Goal: Information Seeking & Learning: Check status

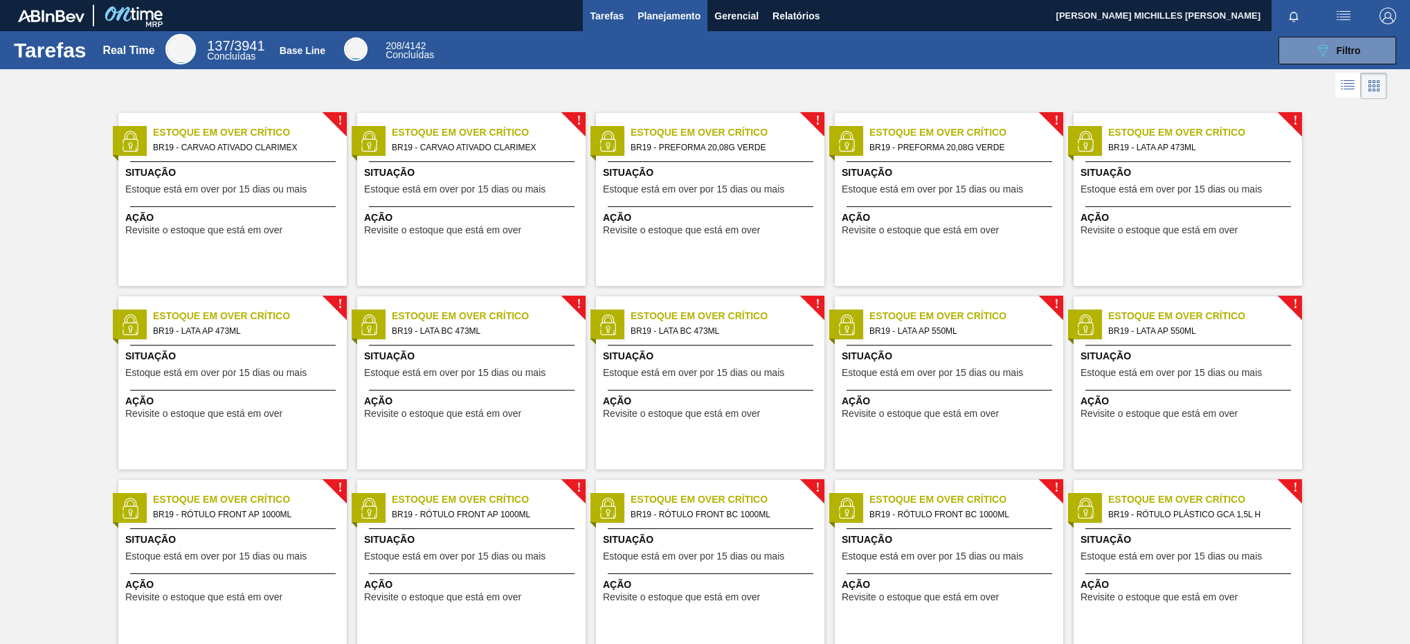
click at [681, 17] on span "Planejamento" at bounding box center [668, 16] width 63 height 17
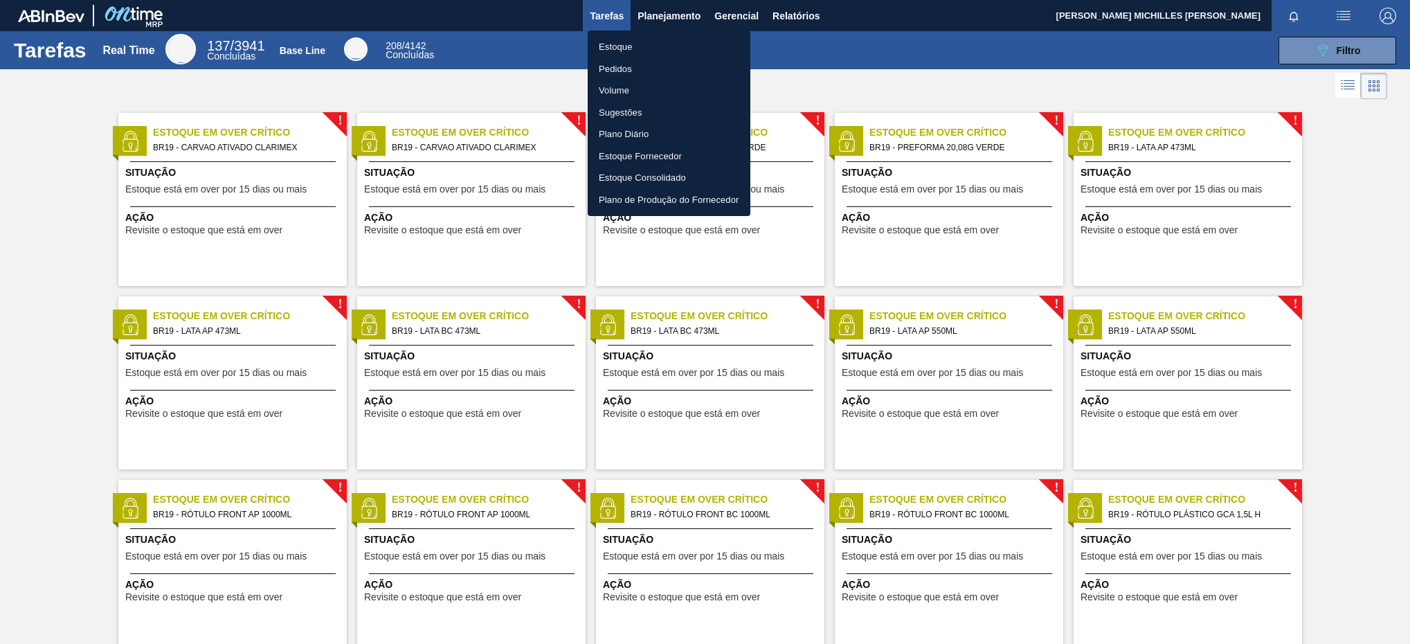
click at [667, 34] on ul "Estoque Pedidos Volume Sugestões Plano Diário Estoque Fornecedor Estoque Consol…" at bounding box center [669, 122] width 163 height 185
click at [660, 42] on li "Estoque" at bounding box center [669, 47] width 163 height 22
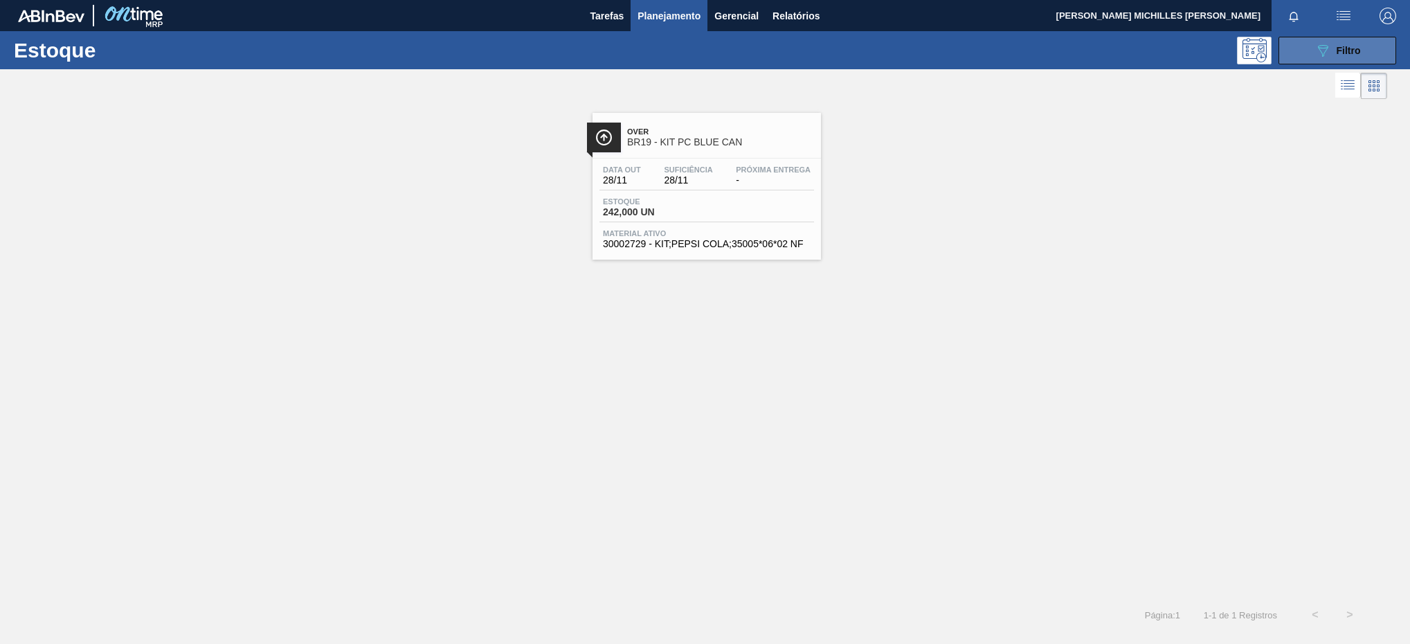
click at [1317, 59] on button "089F7B8B-B2A5-4AFE-B5C0-19BA573D28AC Filtro" at bounding box center [1337, 51] width 118 height 28
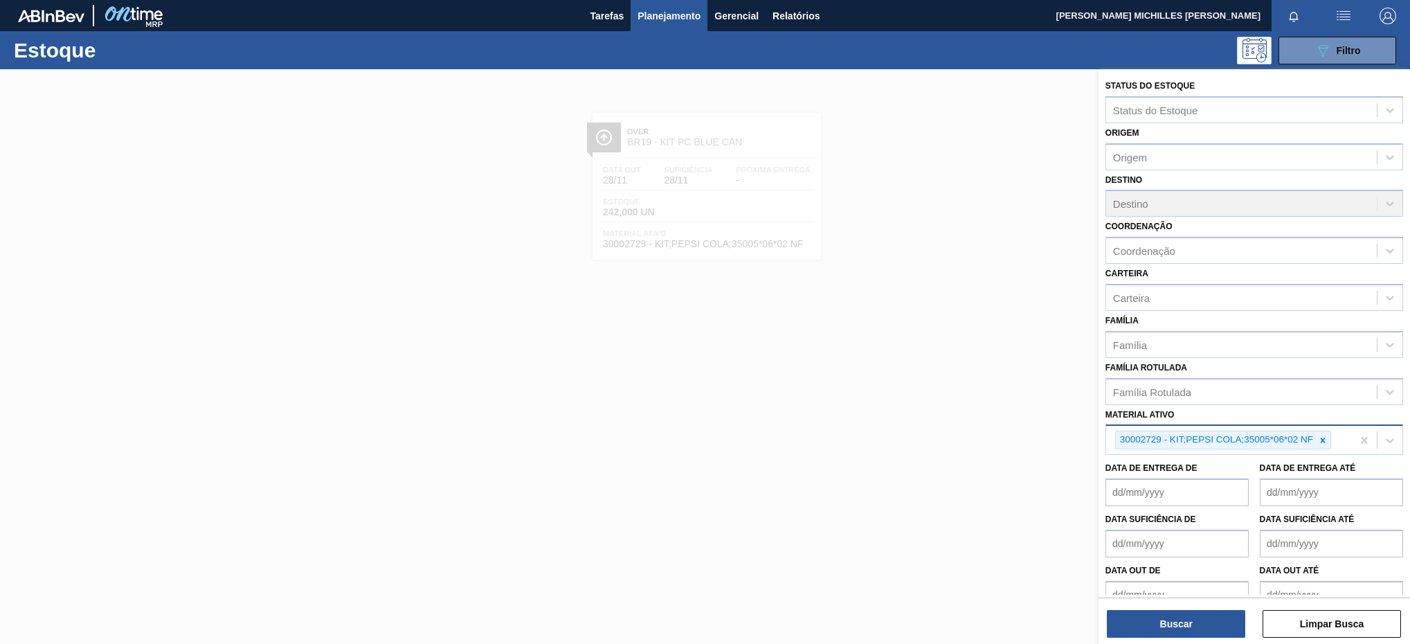
click at [1321, 440] on icon at bounding box center [1323, 440] width 10 height 10
paste ativo "30003105"
type ativo "30003105"
drag, startPoint x: 1257, startPoint y: 463, endPoint x: 1254, endPoint y: 478, distance: 14.8
click at [1258, 464] on div "30003105 - ADESIVO TECHNOMELT EM 362" at bounding box center [1254, 473] width 298 height 26
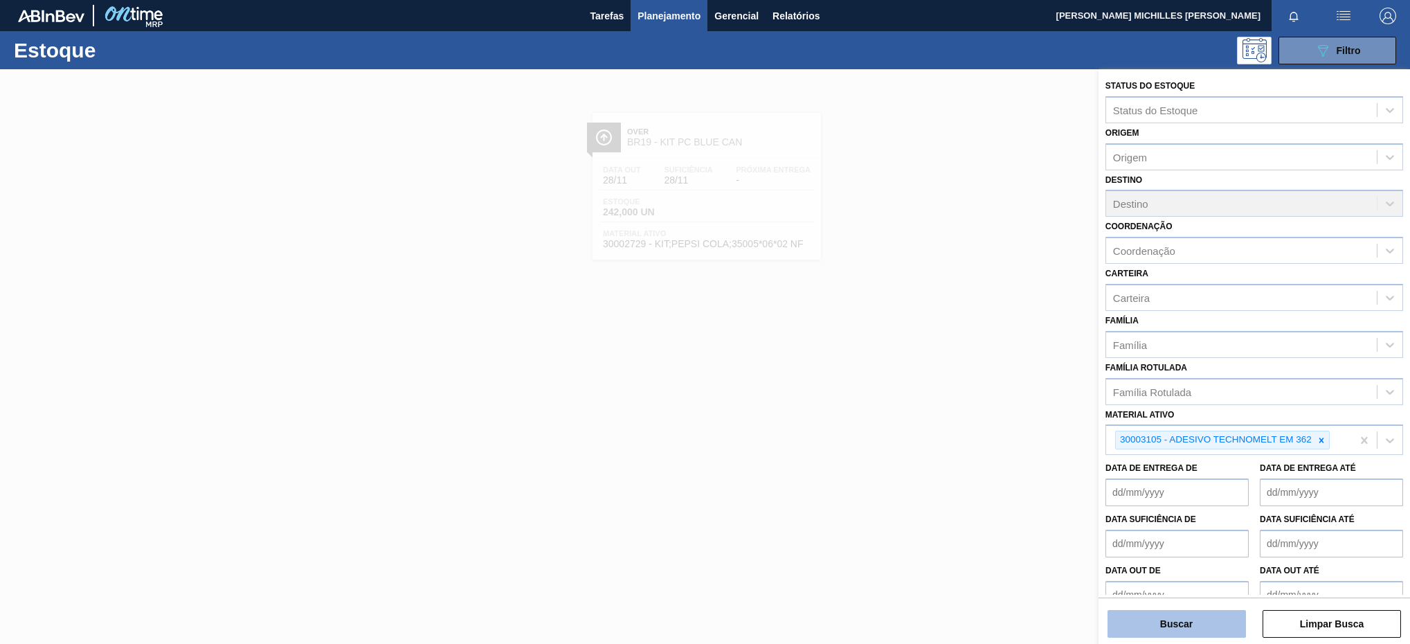
click at [1210, 625] on button "Buscar" at bounding box center [1176, 624] width 138 height 28
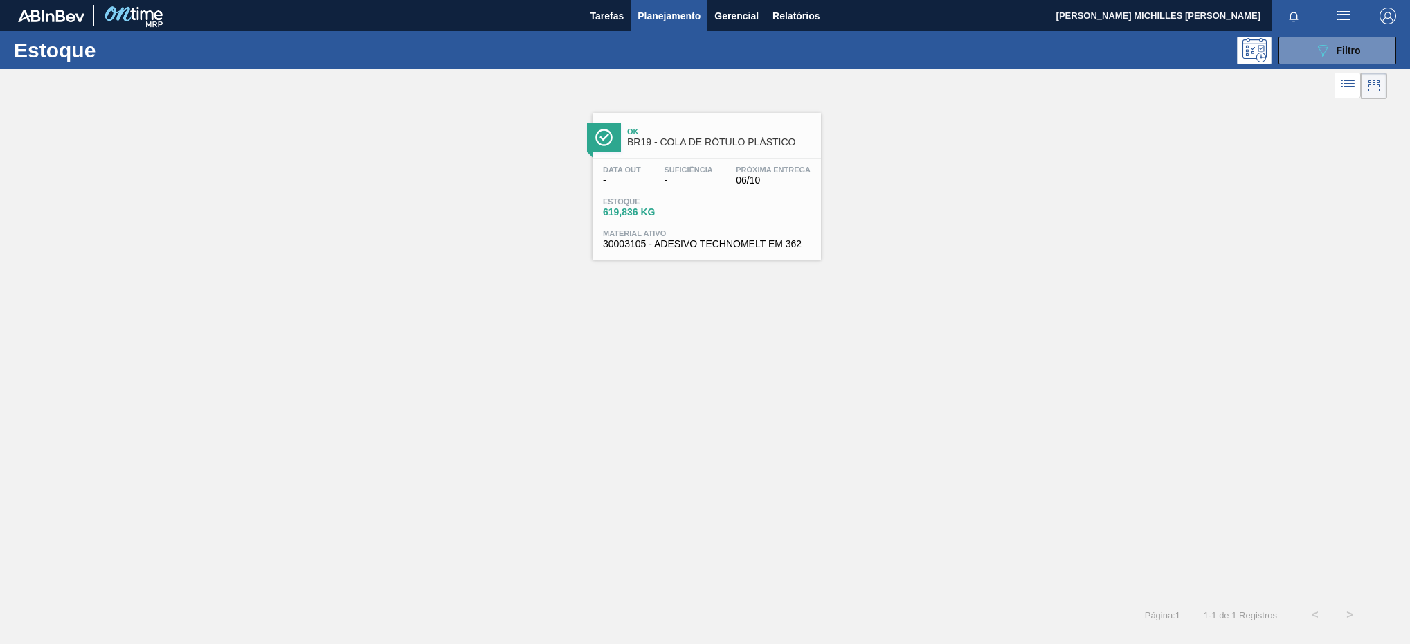
click at [727, 154] on div "Ok BR19 - COLA DE RÓTULO PLÁSTICO Data out - Suficiência - Próxima Entrega 06/1…" at bounding box center [706, 186] width 228 height 147
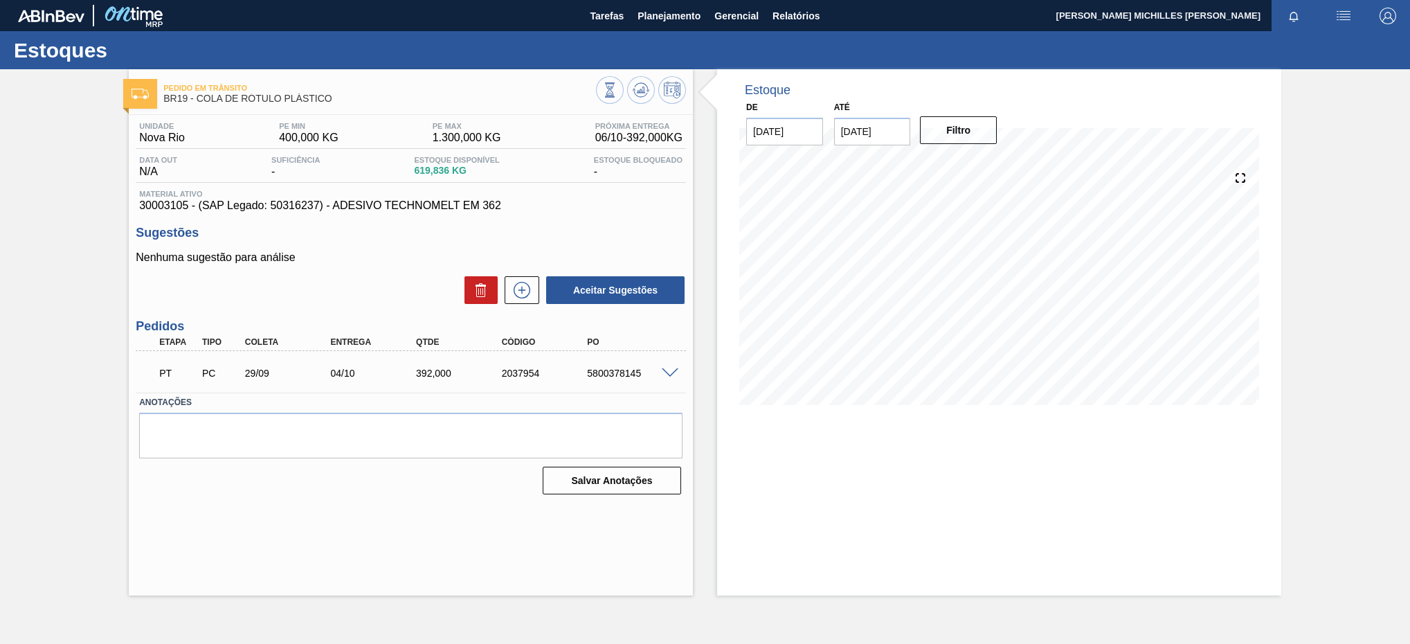
click at [669, 379] on span at bounding box center [670, 373] width 17 height 10
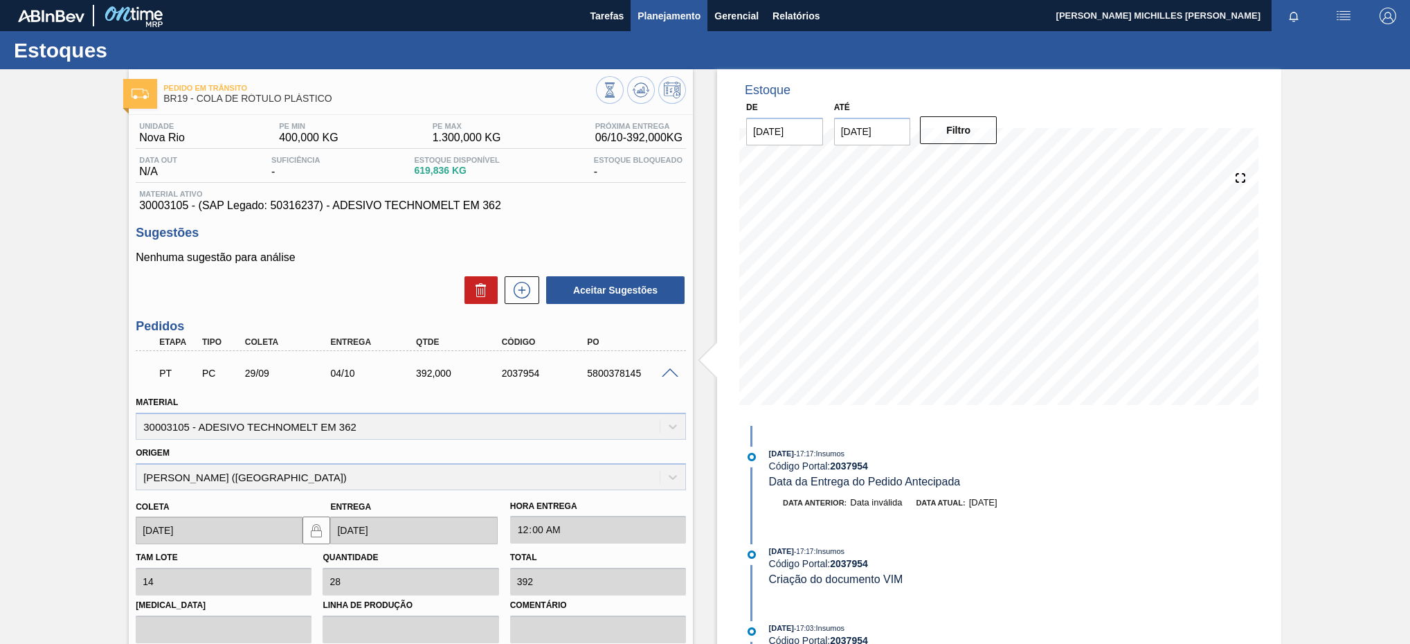
click at [679, 15] on span "Planejamento" at bounding box center [668, 16] width 63 height 17
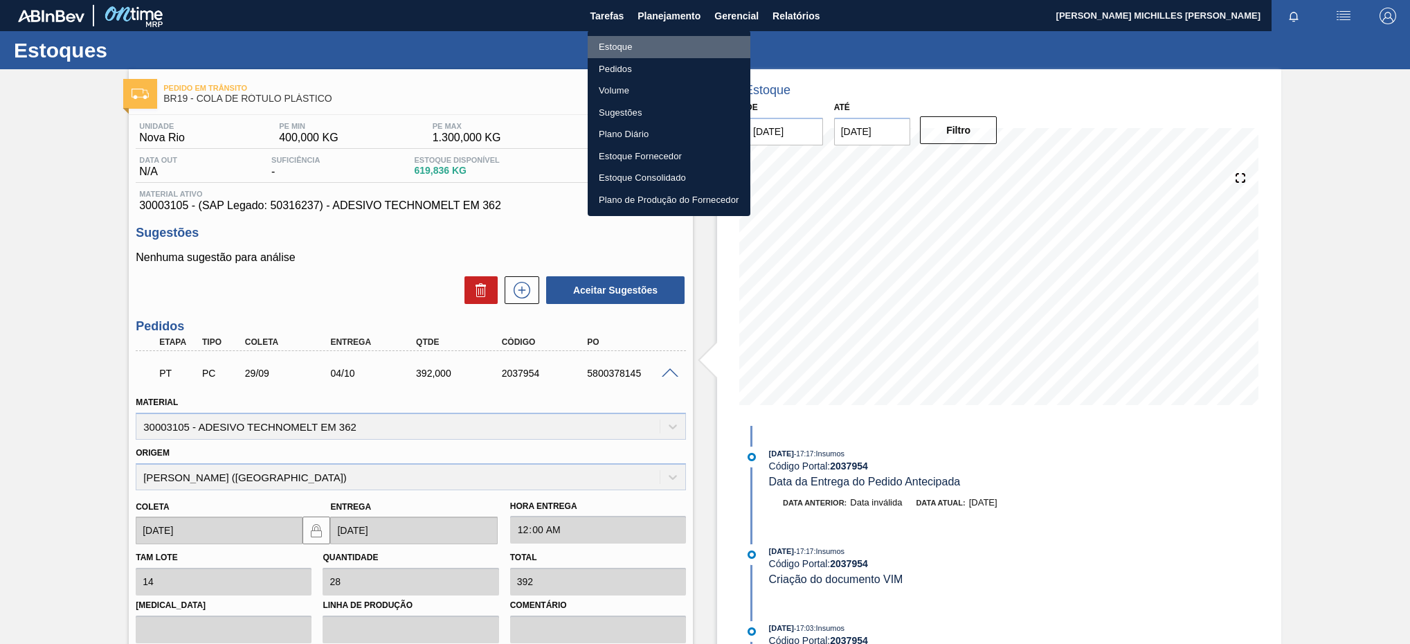
click at [673, 48] on li "Estoque" at bounding box center [669, 47] width 163 height 22
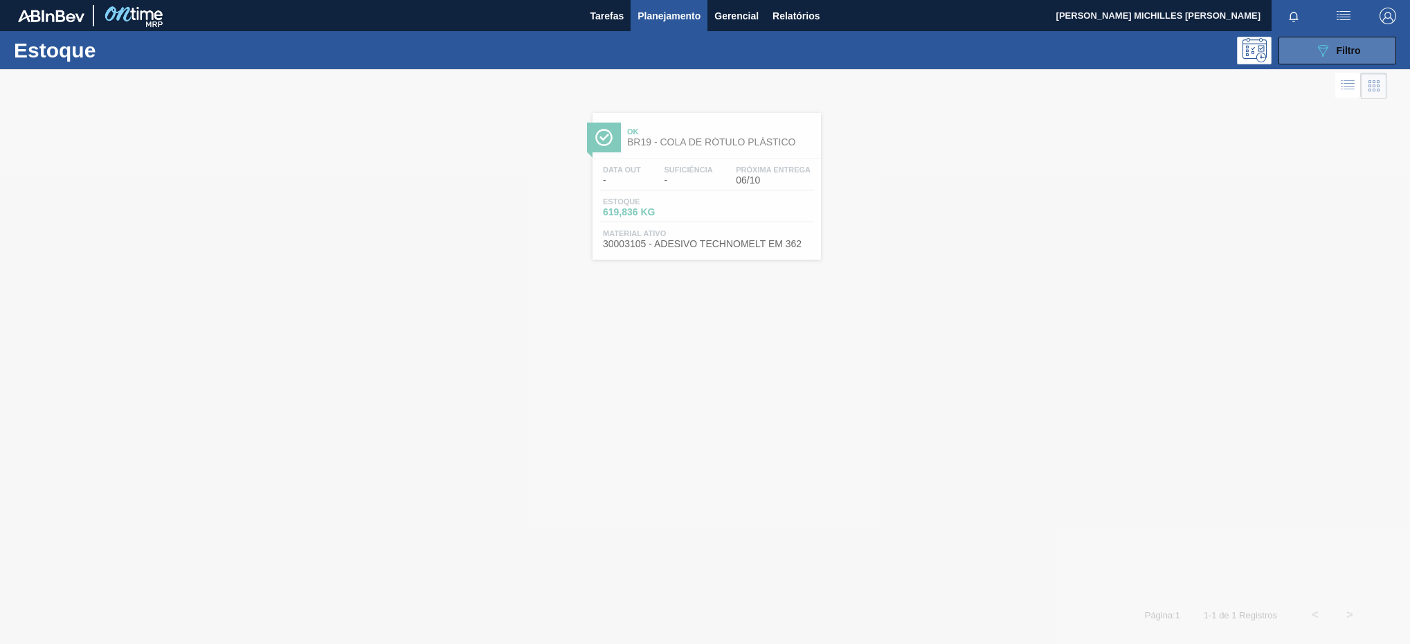
click at [1354, 56] on div "089F7B8B-B2A5-4AFE-B5C0-19BA573D28AC Filtro" at bounding box center [1337, 50] width 46 height 17
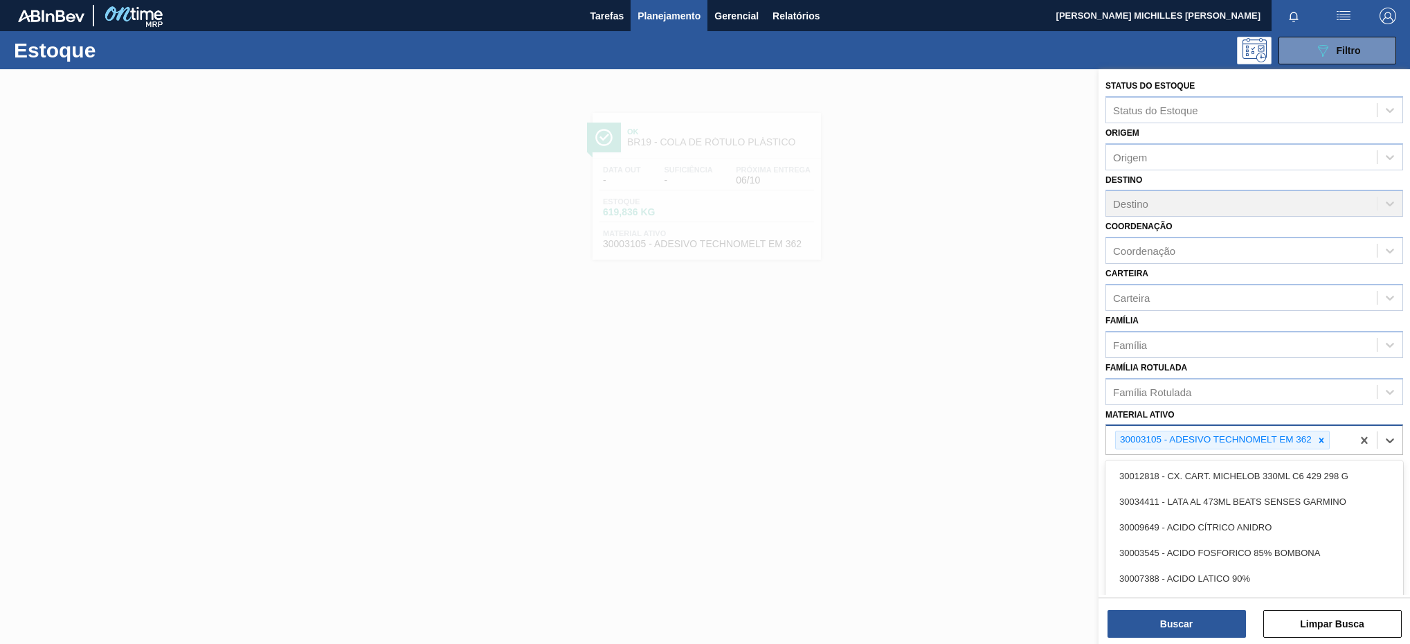
click at [1342, 430] on div "30003105 - ADESIVO TECHNOMELT EM 362" at bounding box center [1229, 440] width 246 height 28
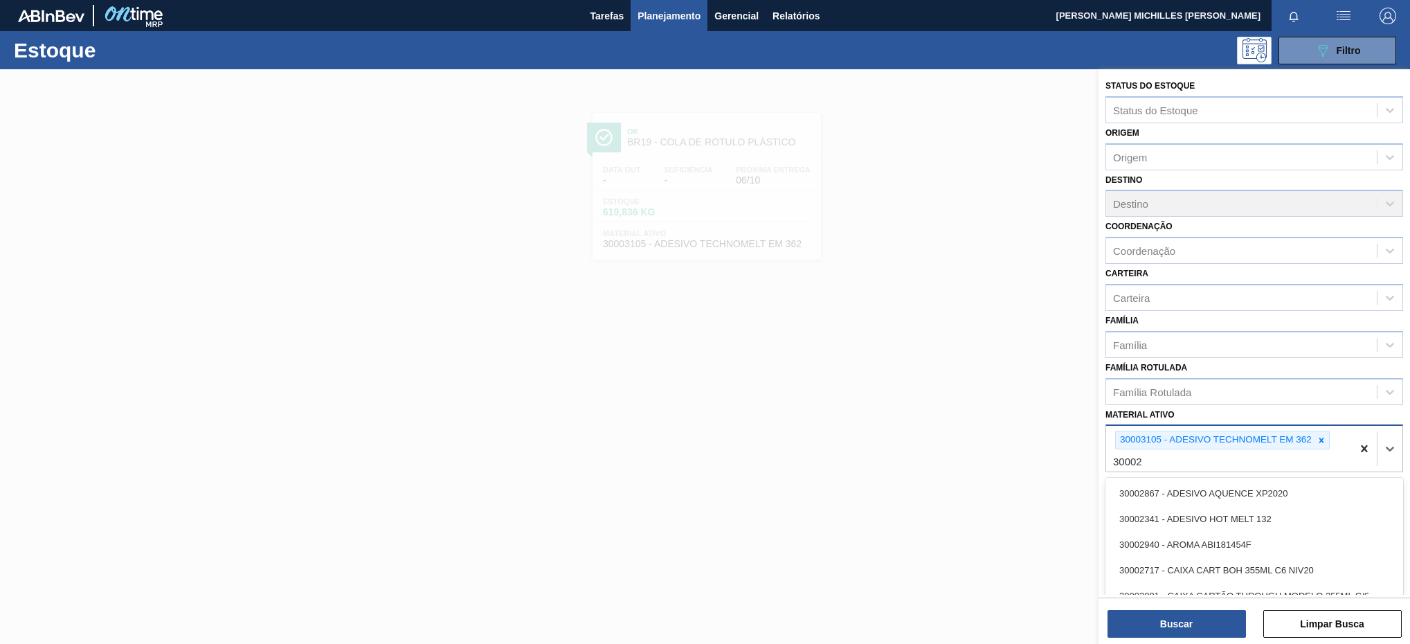
type ativo "300028"
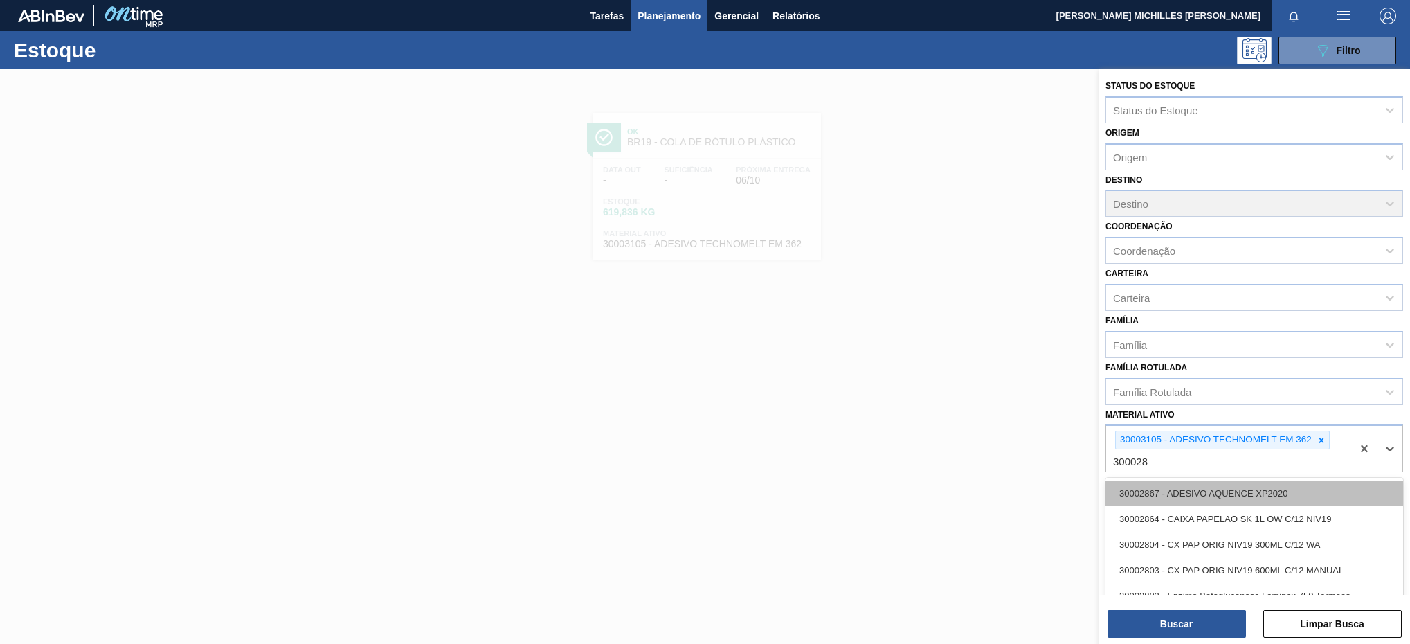
click at [1309, 495] on div "30002867 - ADESIVO AQUENCE XP2020" at bounding box center [1254, 493] width 298 height 26
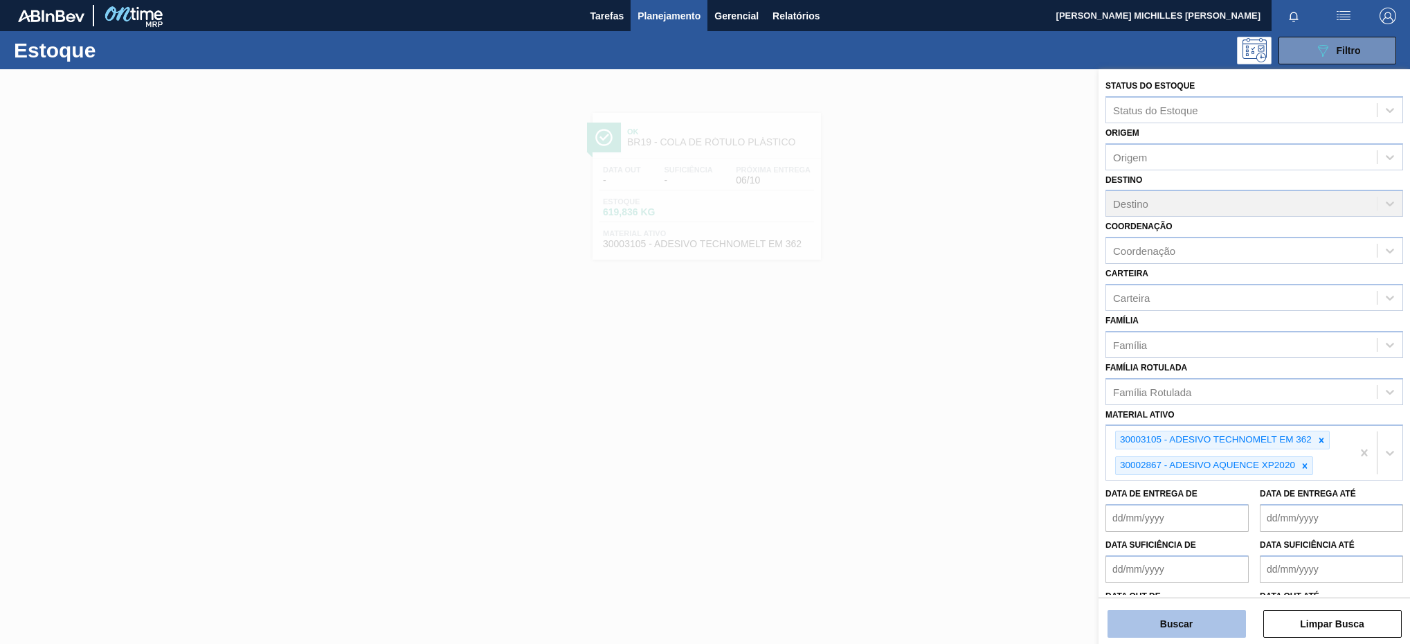
click at [1123, 629] on button "Buscar" at bounding box center [1176, 624] width 138 height 28
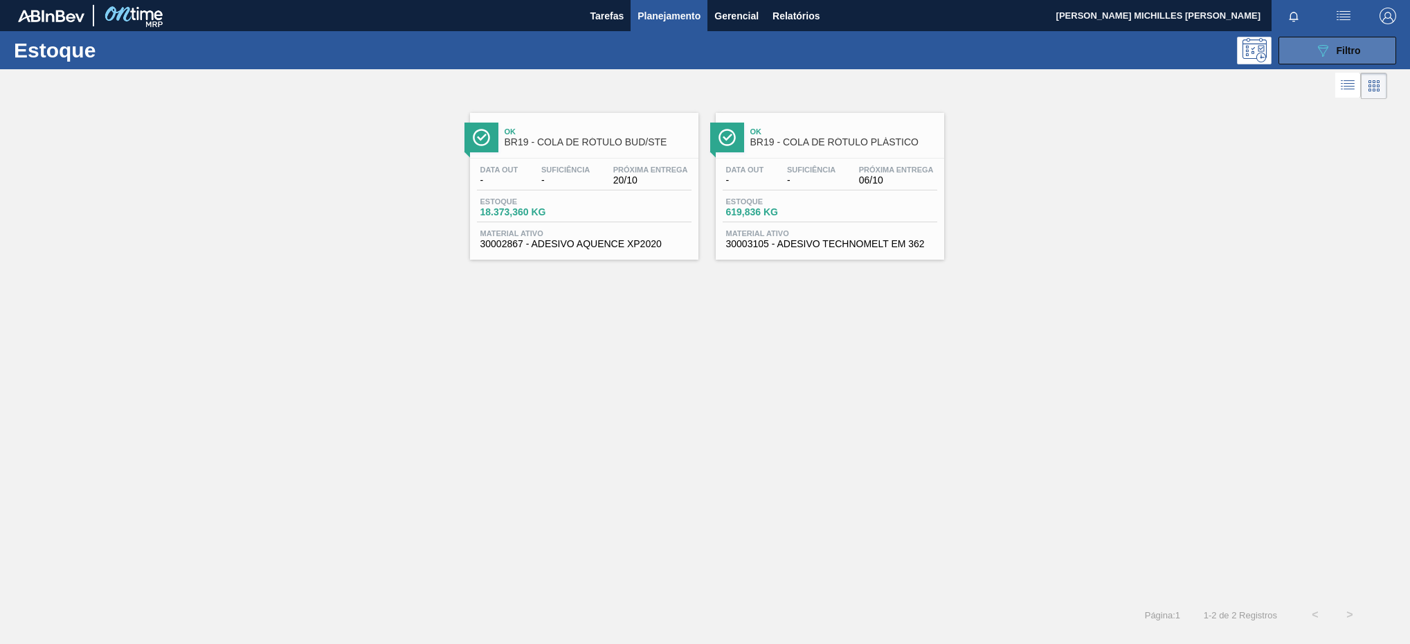
click at [1313, 54] on button "089F7B8B-B2A5-4AFE-B5C0-19BA573D28AC Filtro" at bounding box center [1337, 51] width 118 height 28
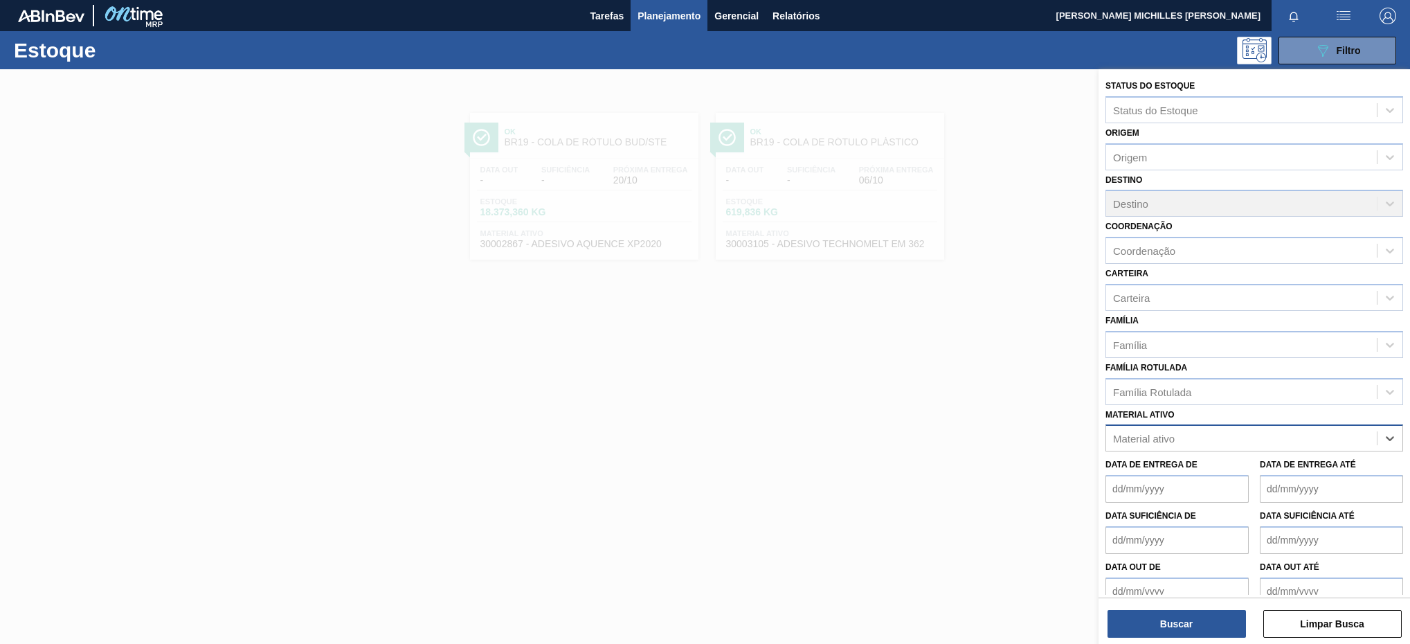
paste ativo "30004536"
type ativo "30004536"
click at [1288, 460] on div "30004536 - TAMPA PLAST INJECAP GCA S/LINER" at bounding box center [1254, 473] width 298 height 26
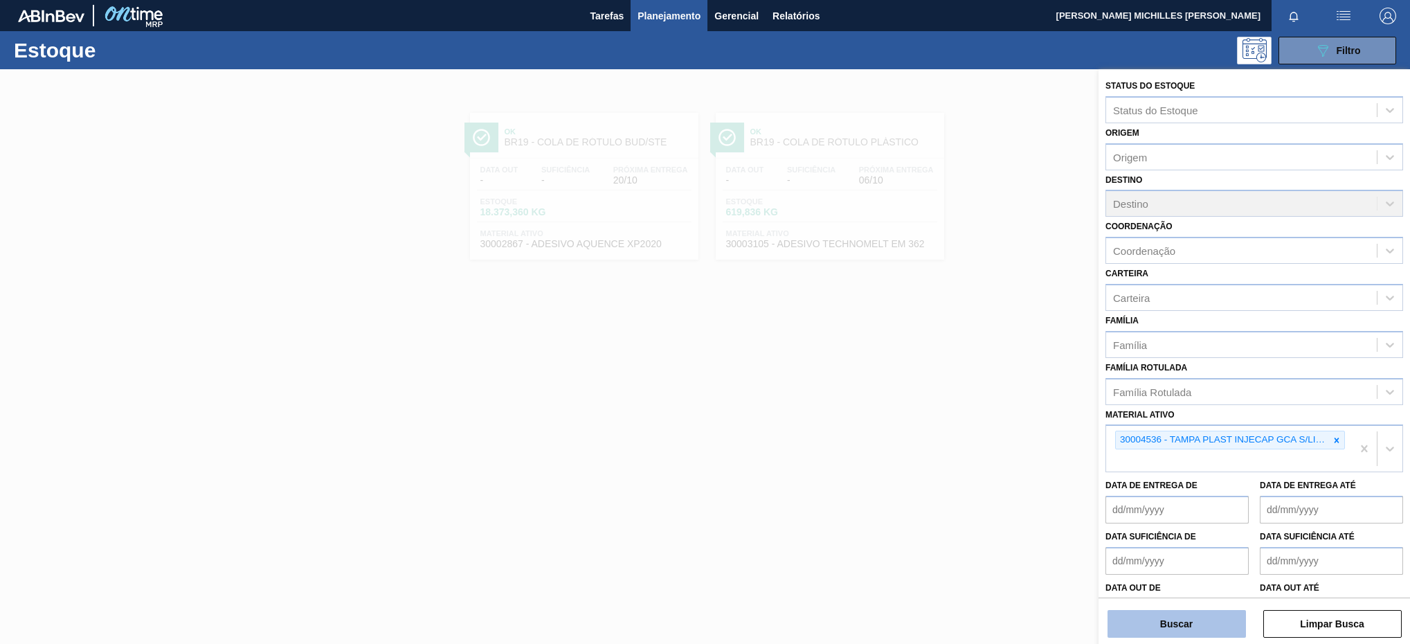
click at [1199, 622] on button "Buscar" at bounding box center [1176, 624] width 138 height 28
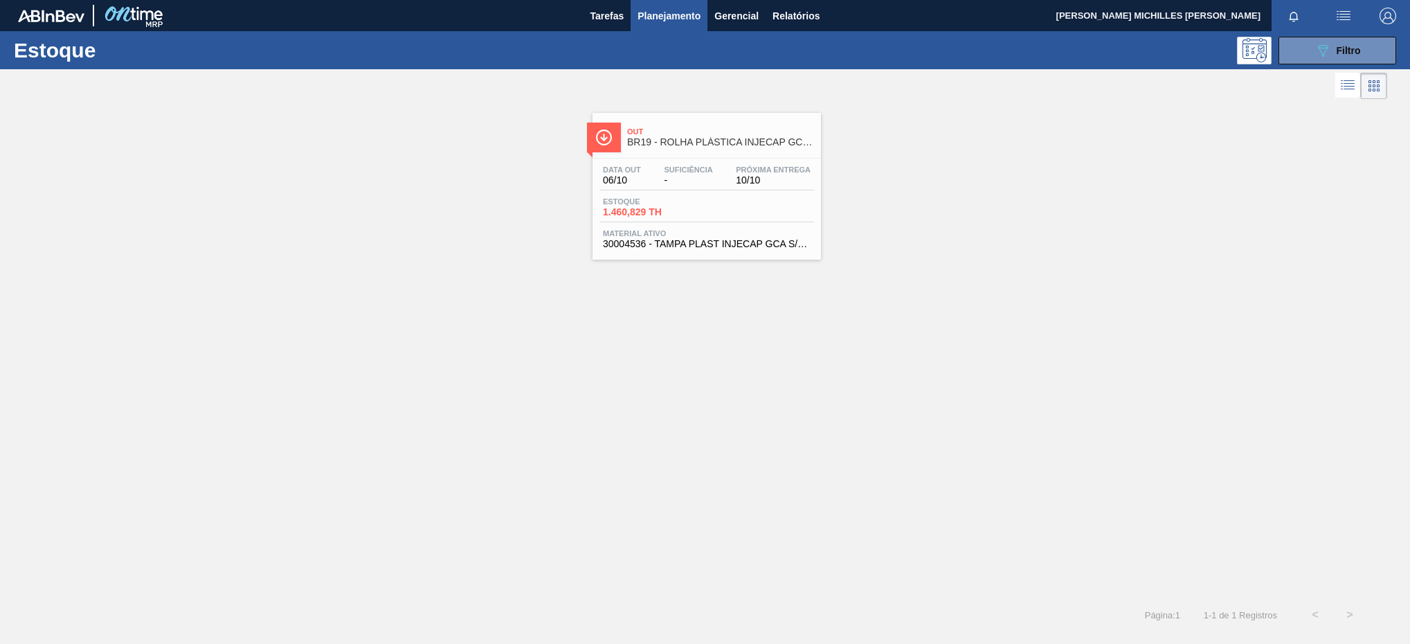
click at [690, 162] on div "Data out 06/10 Suficiência - Próxima Entrega 10/10 Estoque 1.460,829 TH Materia…" at bounding box center [706, 205] width 228 height 94
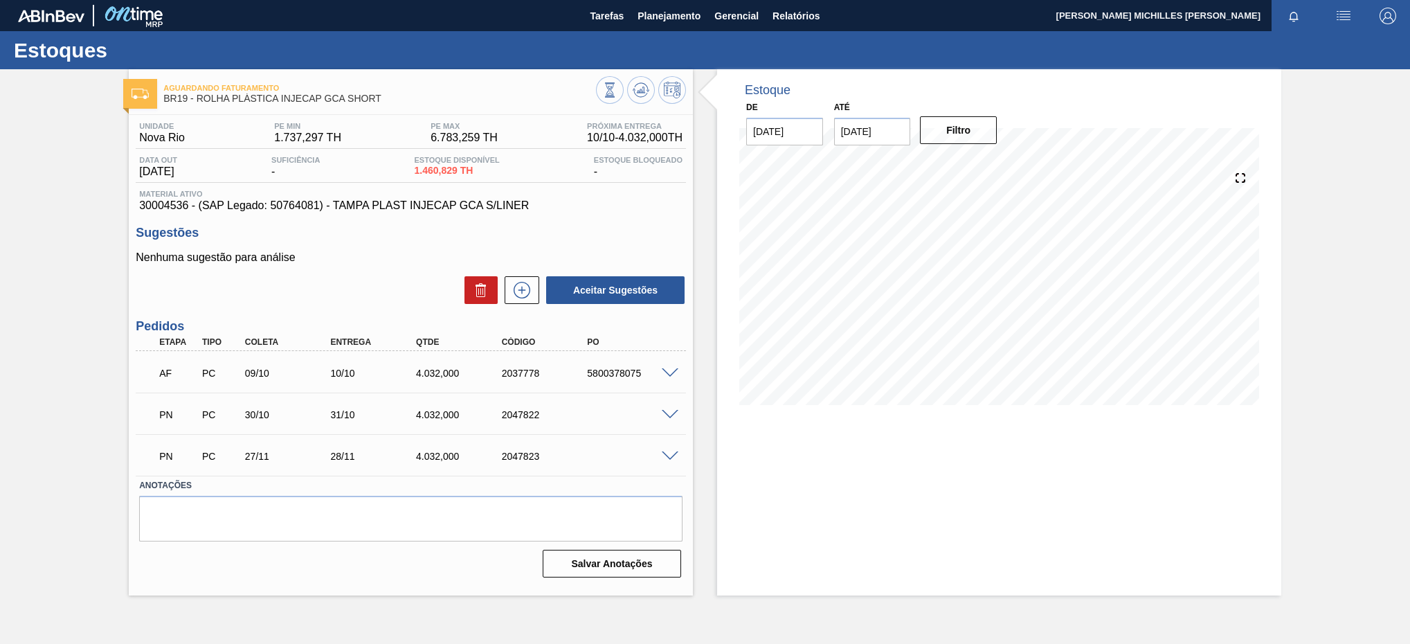
click at [673, 366] on div "AF PC 09/10 10/10 4.032,000 2037778 5800378075" at bounding box center [411, 371] width 550 height 35
click at [669, 377] on span at bounding box center [670, 373] width 17 height 10
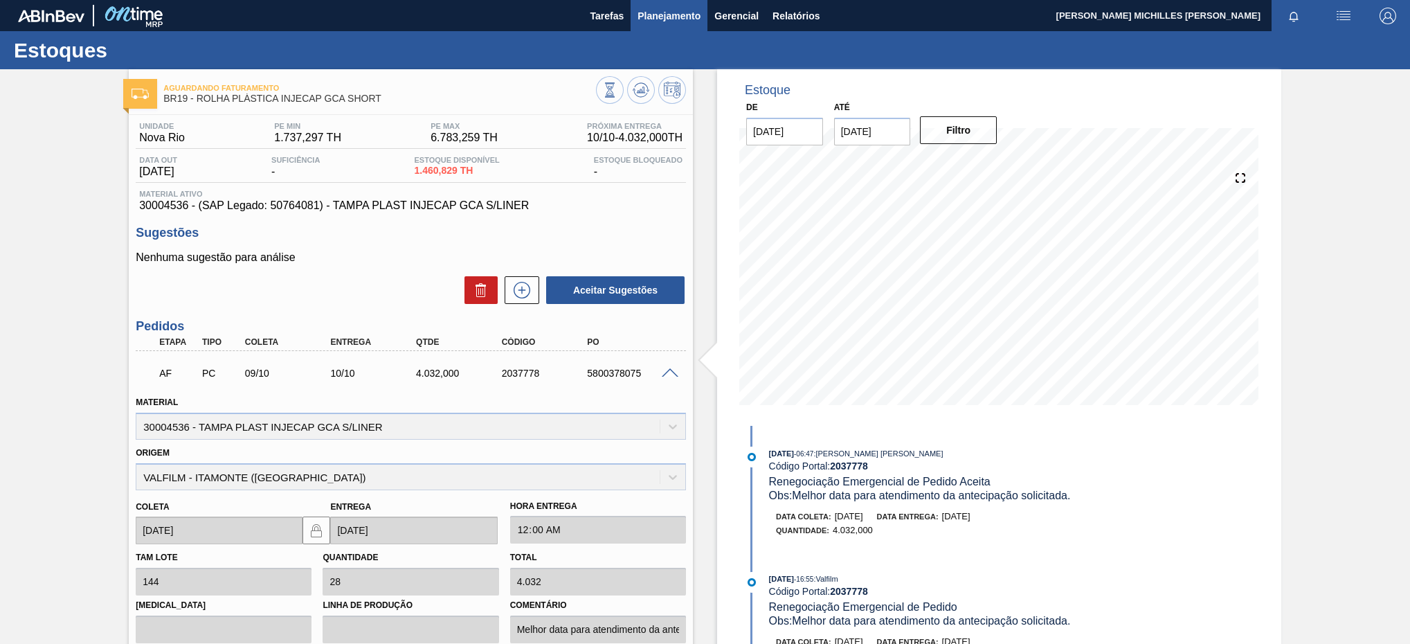
click at [651, 17] on span "Planejamento" at bounding box center [668, 16] width 63 height 17
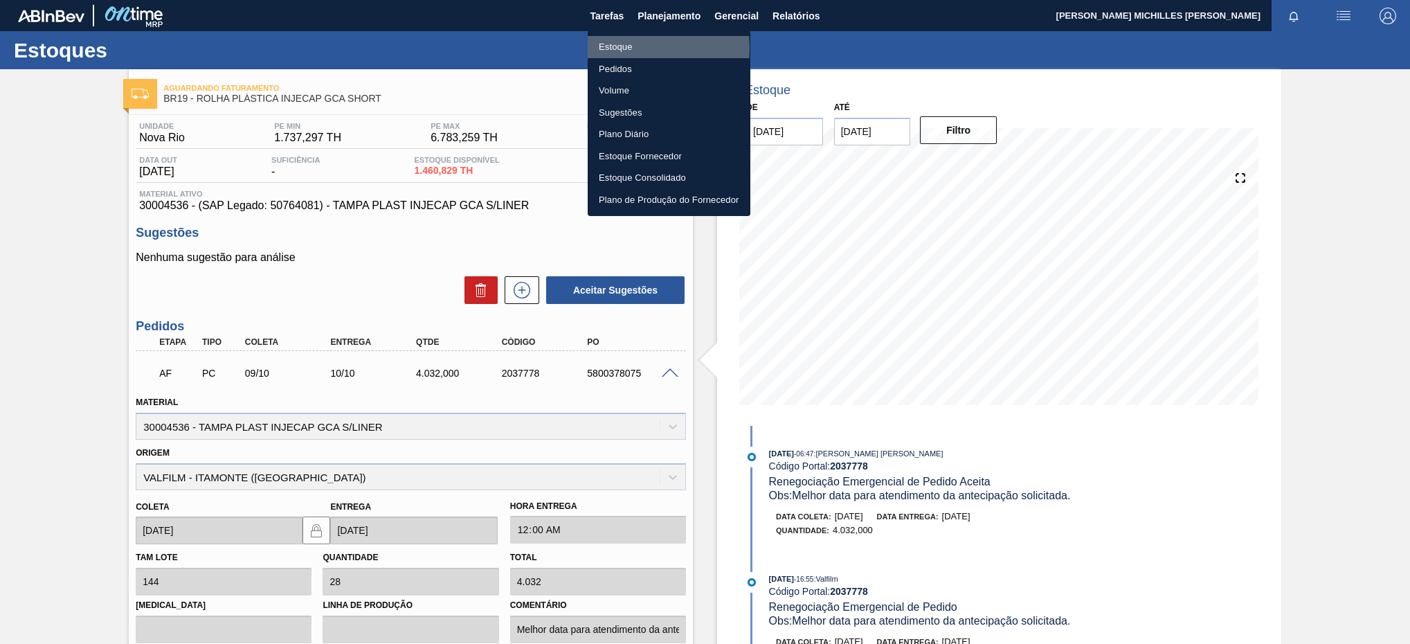
click at [628, 48] on li "Estoque" at bounding box center [669, 47] width 163 height 22
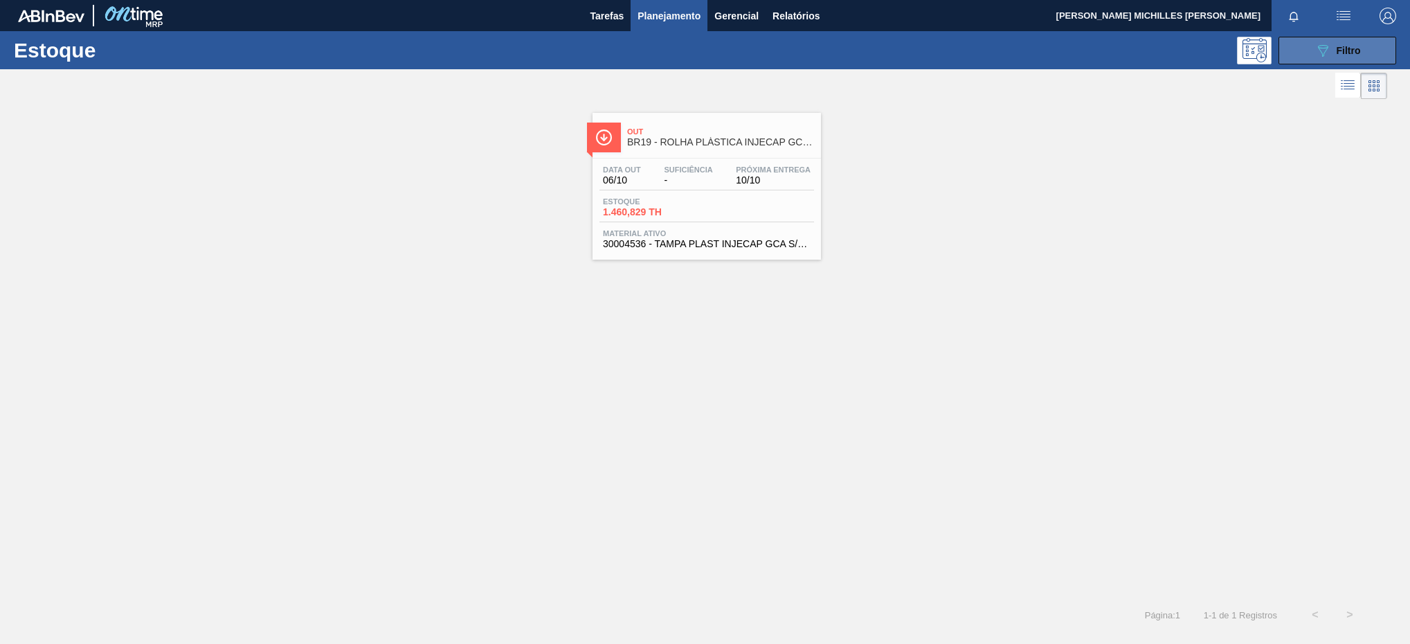
click at [1289, 53] on button "089F7B8B-B2A5-4AFE-B5C0-19BA573D28AC Filtro" at bounding box center [1337, 51] width 118 height 28
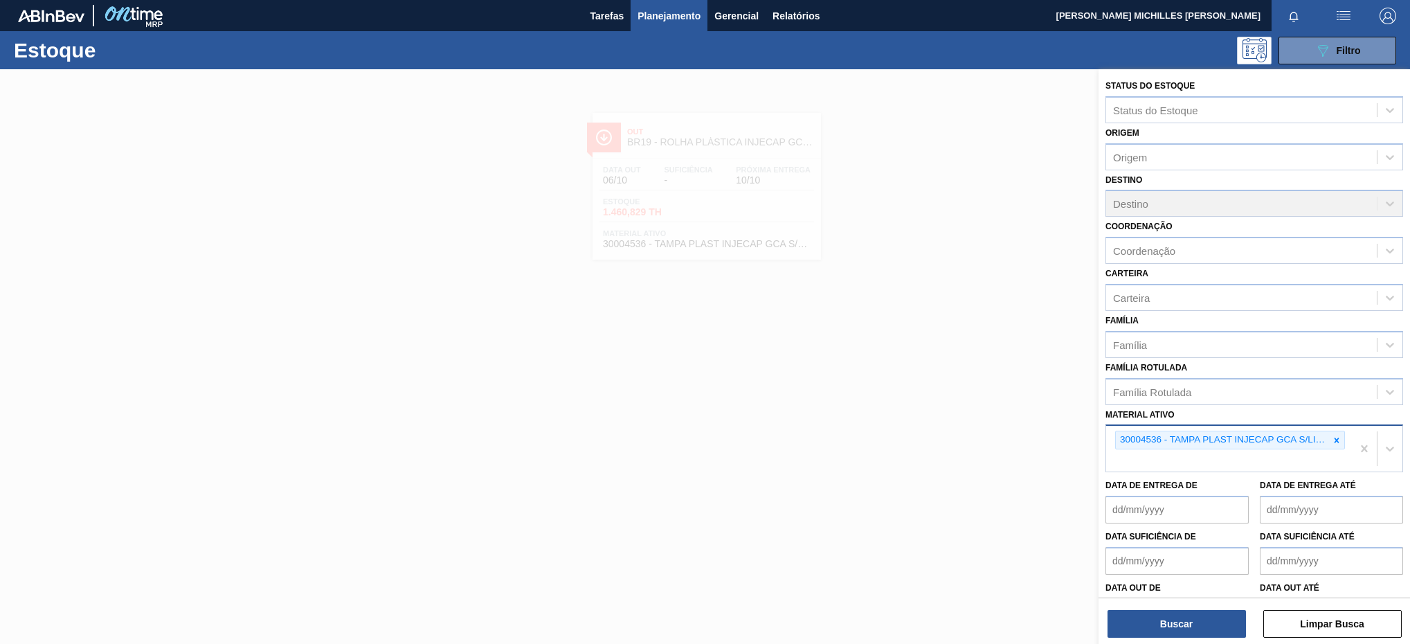
click at [1332, 439] on icon at bounding box center [1337, 440] width 10 height 10
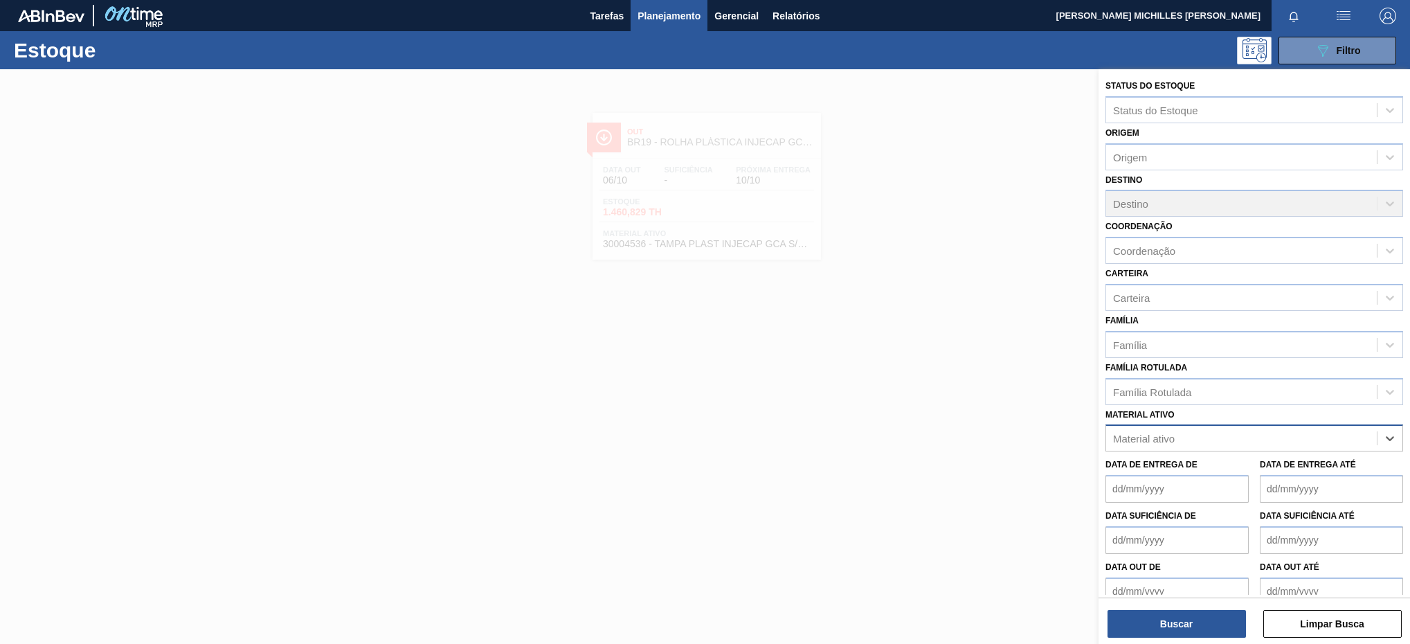
paste ativo "30030680"
type ativo "30030680"
click at [1246, 475] on div "30030680 - TAMPA PLAST INJECAP GCA ZERO NIV24" at bounding box center [1254, 473] width 298 height 26
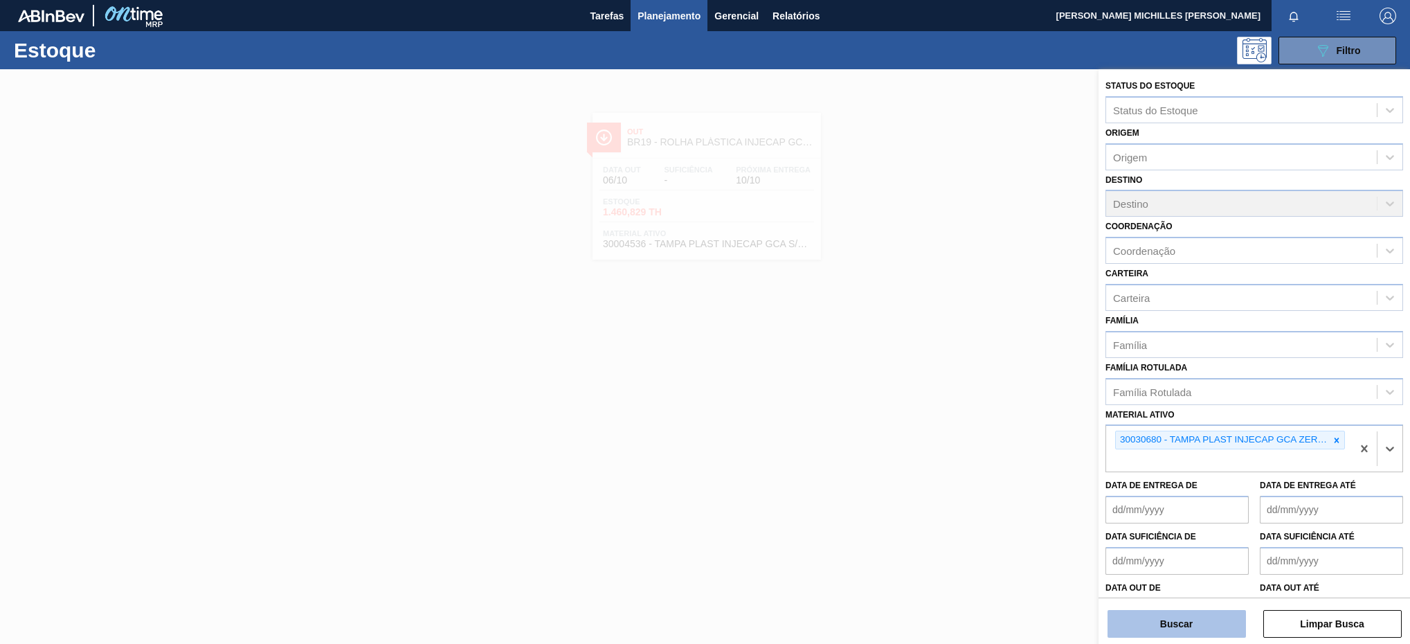
click at [1159, 626] on button "Buscar" at bounding box center [1176, 624] width 138 height 28
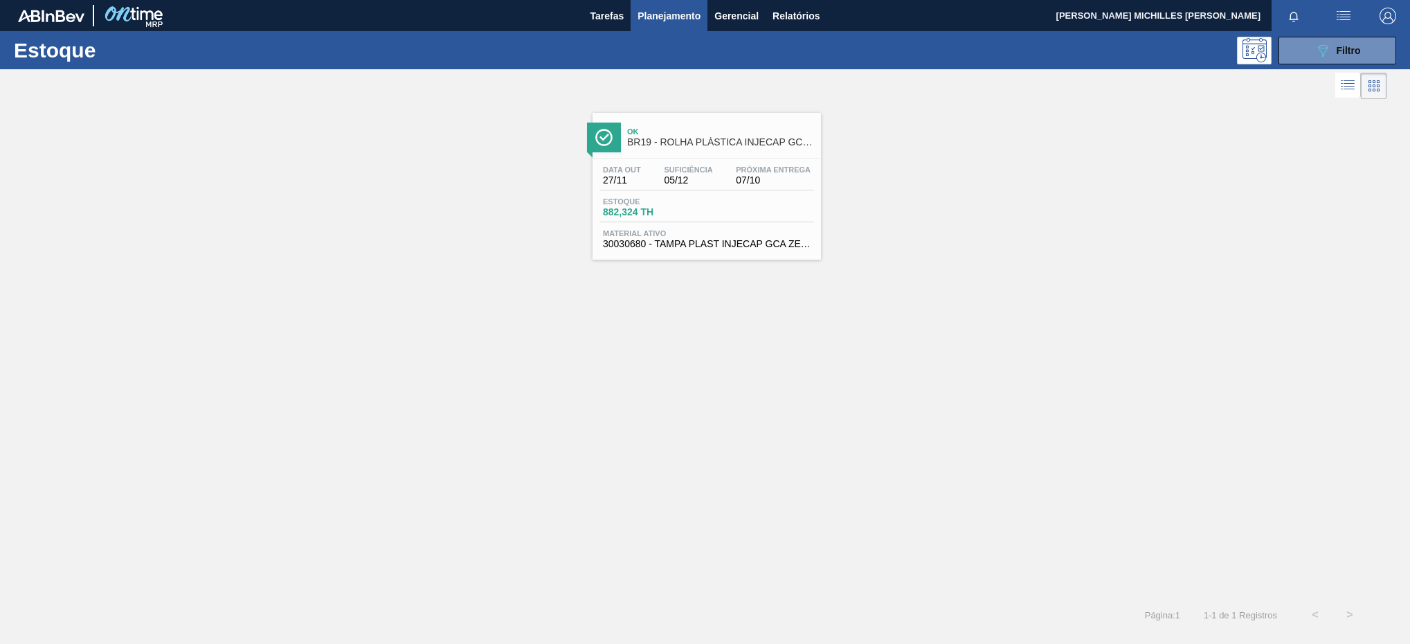
click at [789, 206] on div "Estoque 882,324 TH" at bounding box center [706, 209] width 215 height 25
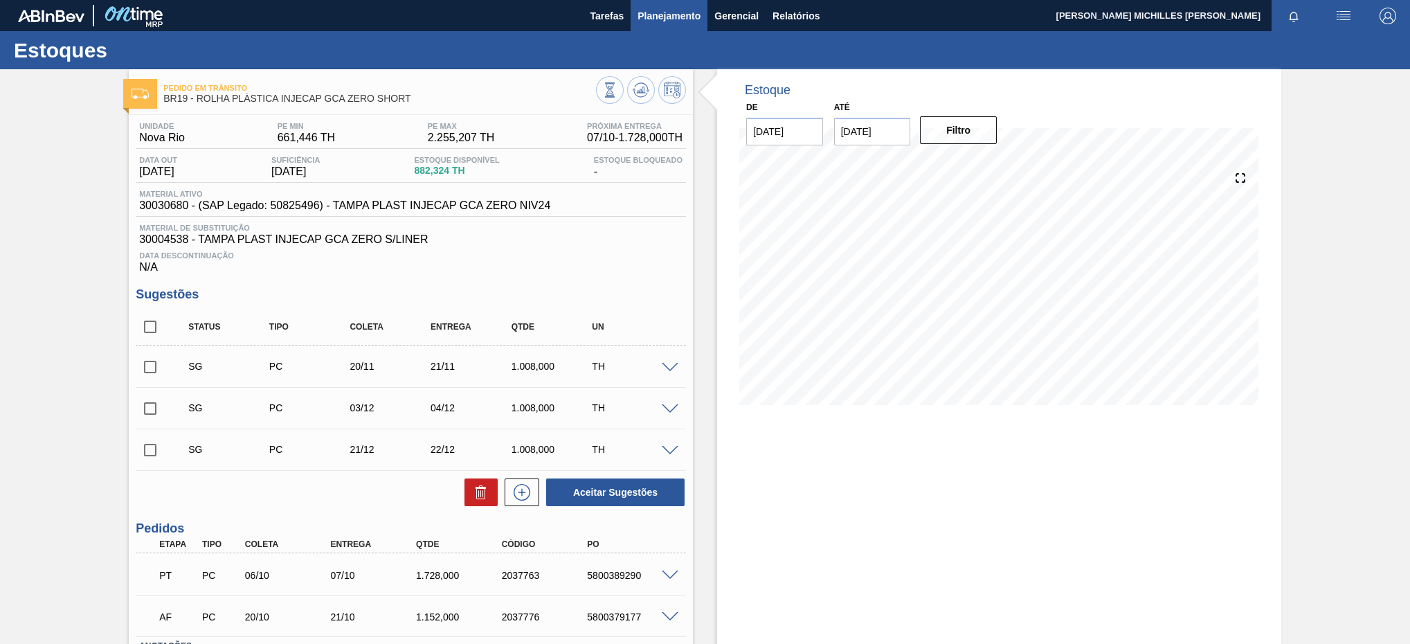
click at [690, 19] on span "Planejamento" at bounding box center [668, 16] width 63 height 17
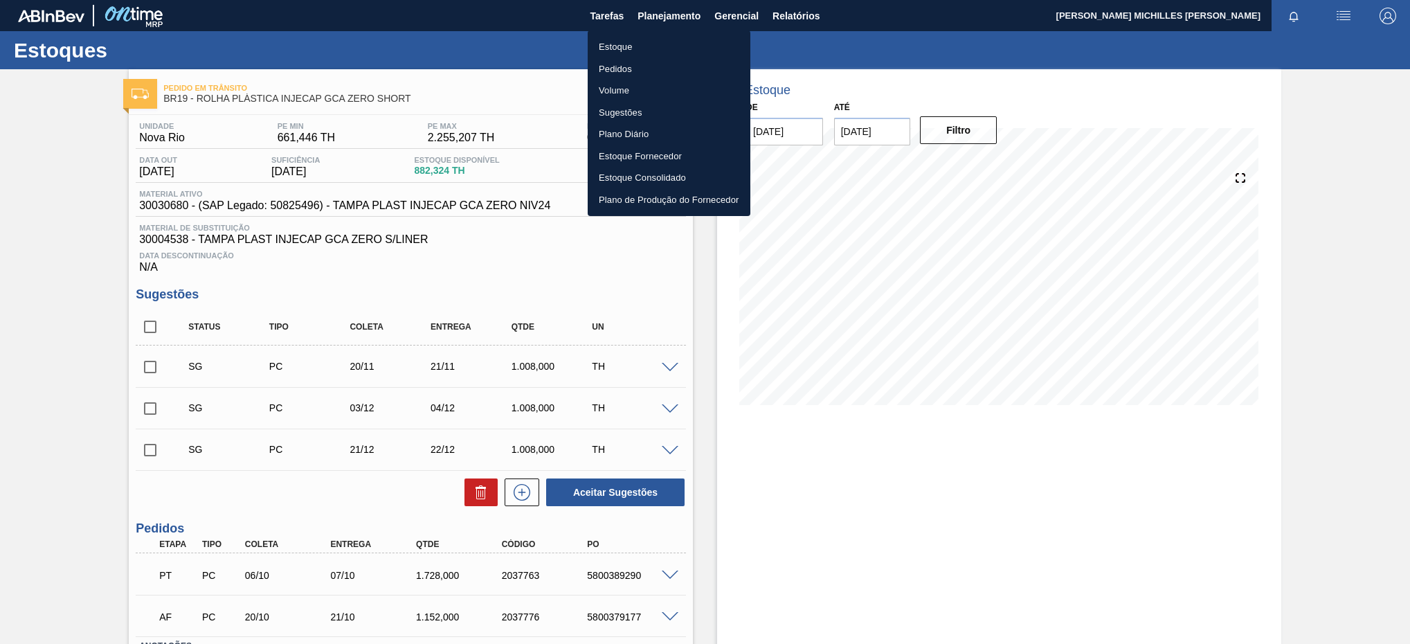
click at [628, 50] on li "Estoque" at bounding box center [669, 47] width 163 height 22
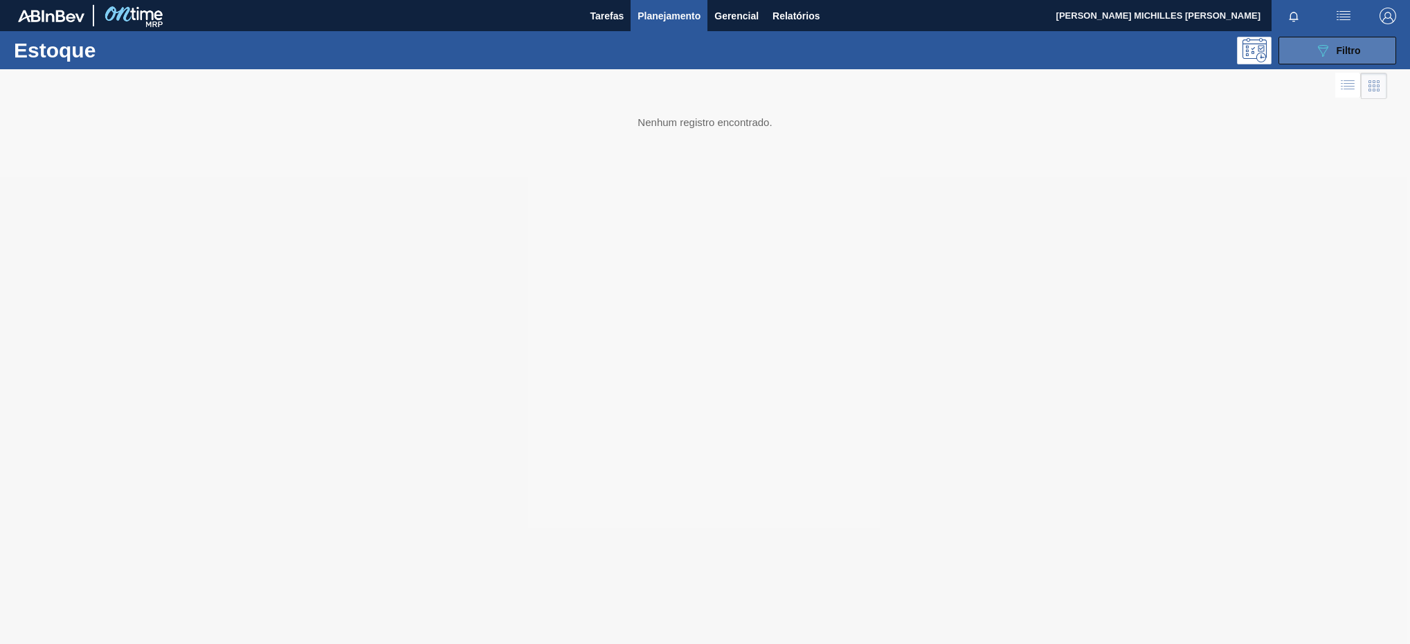
click at [1321, 38] on button "089F7B8B-B2A5-4AFE-B5C0-19BA573D28AC Filtro" at bounding box center [1337, 51] width 118 height 28
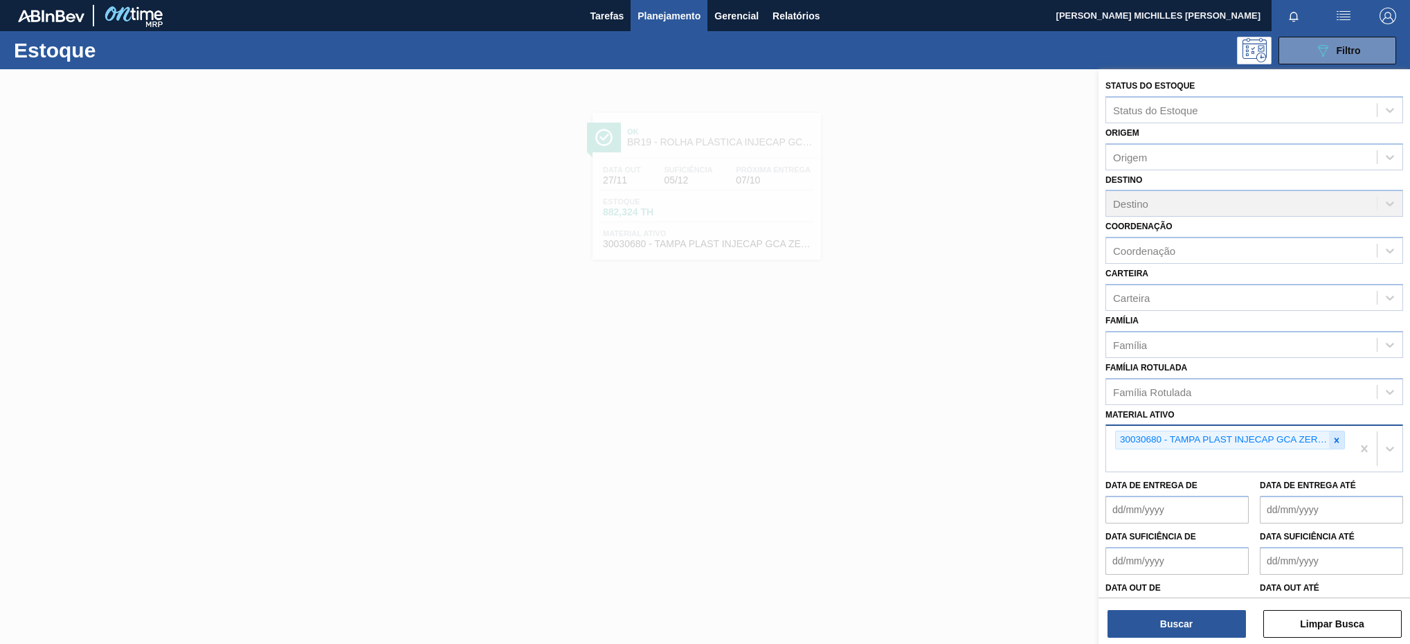
click at [1335, 441] on icon at bounding box center [1336, 439] width 5 height 5
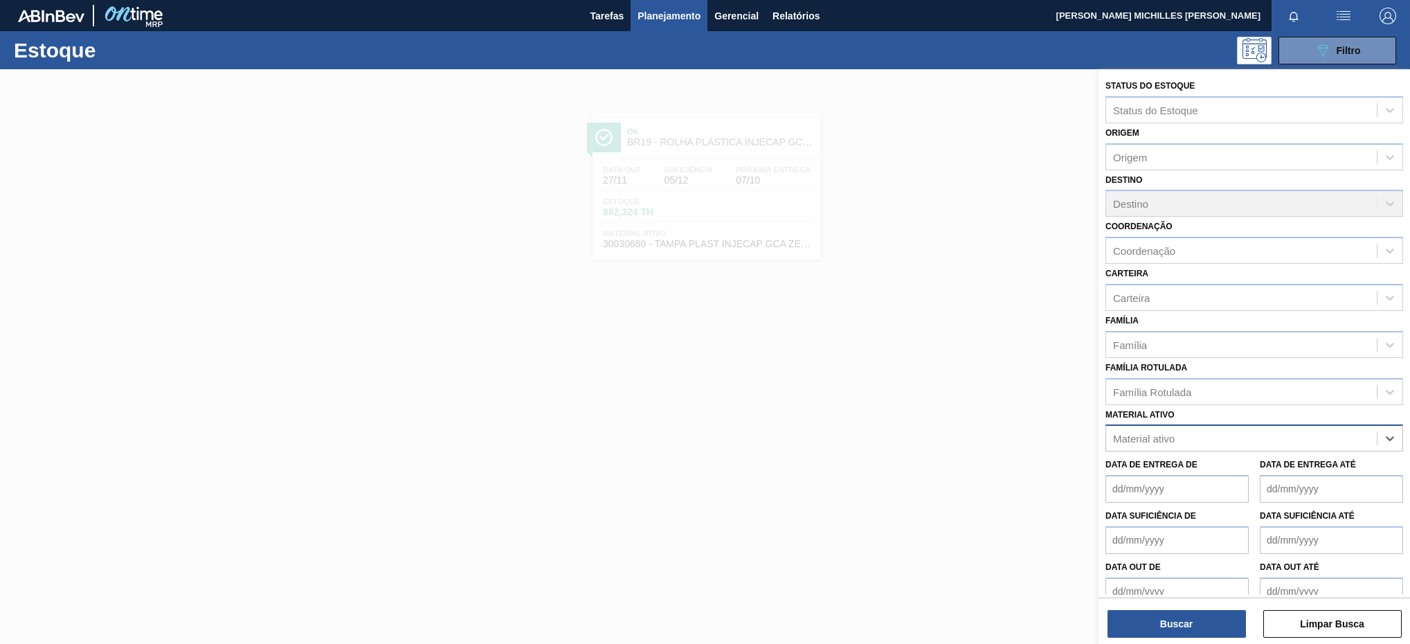
paste ativo "30003697"
type ativo "30003697"
click at [1257, 468] on div "30003697 - TAMPA PLAST INJECAP LIMONETO S/LINER" at bounding box center [1254, 473] width 298 height 26
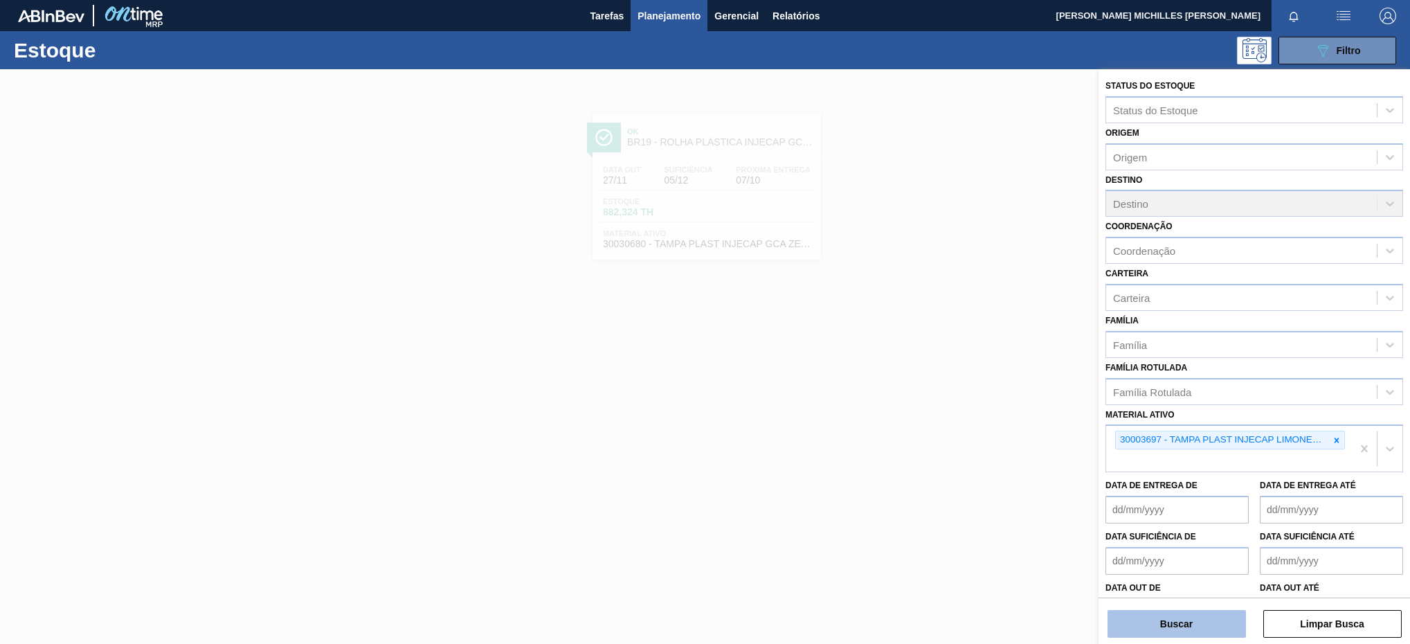
click at [1192, 619] on button "Buscar" at bounding box center [1176, 624] width 138 height 28
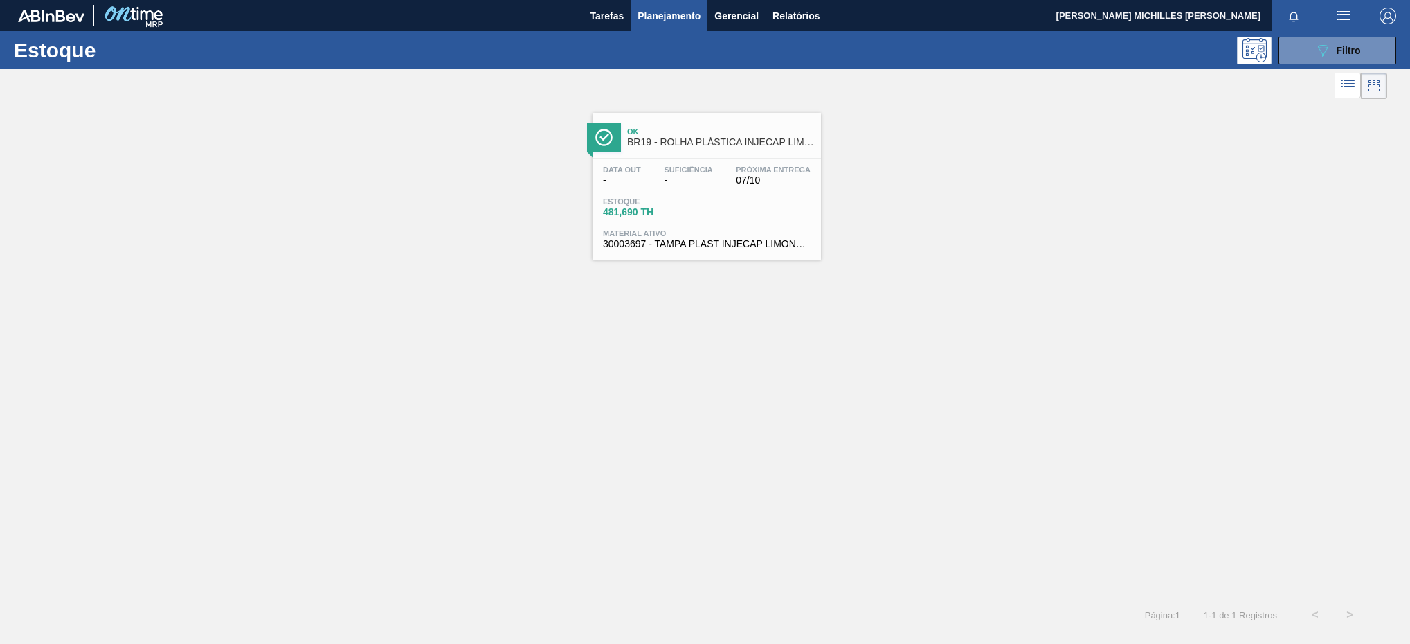
click at [725, 163] on div "Data out - Suficiência - Próxima Entrega 07/10 Estoque 481,690 TH Material ativ…" at bounding box center [706, 205] width 228 height 94
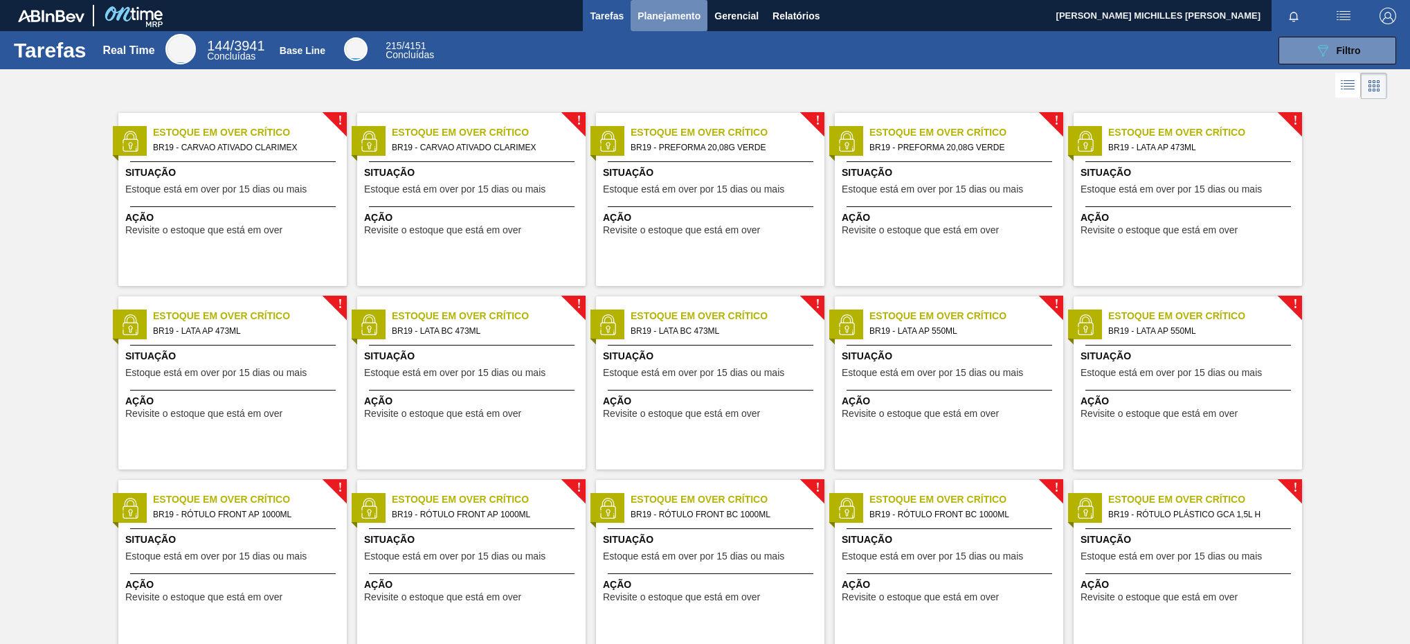
click at [698, 25] on button "Planejamento" at bounding box center [669, 15] width 77 height 31
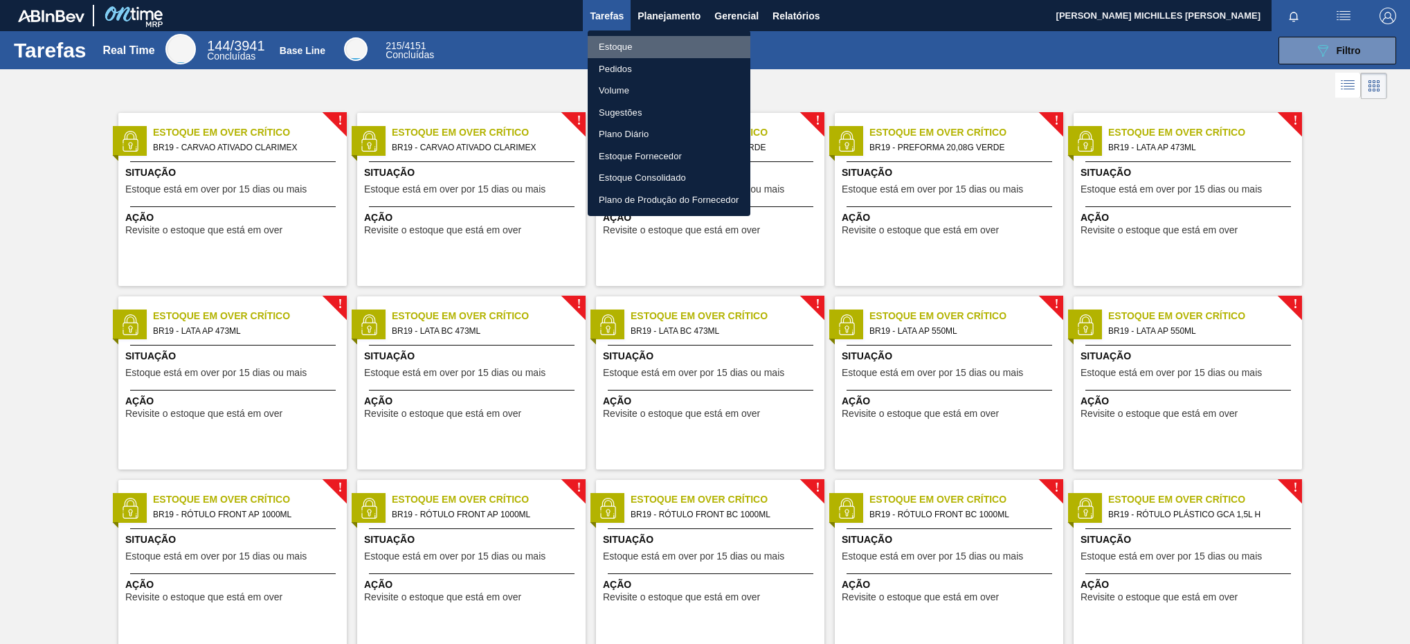
click at [673, 40] on li "Estoque" at bounding box center [669, 47] width 163 height 22
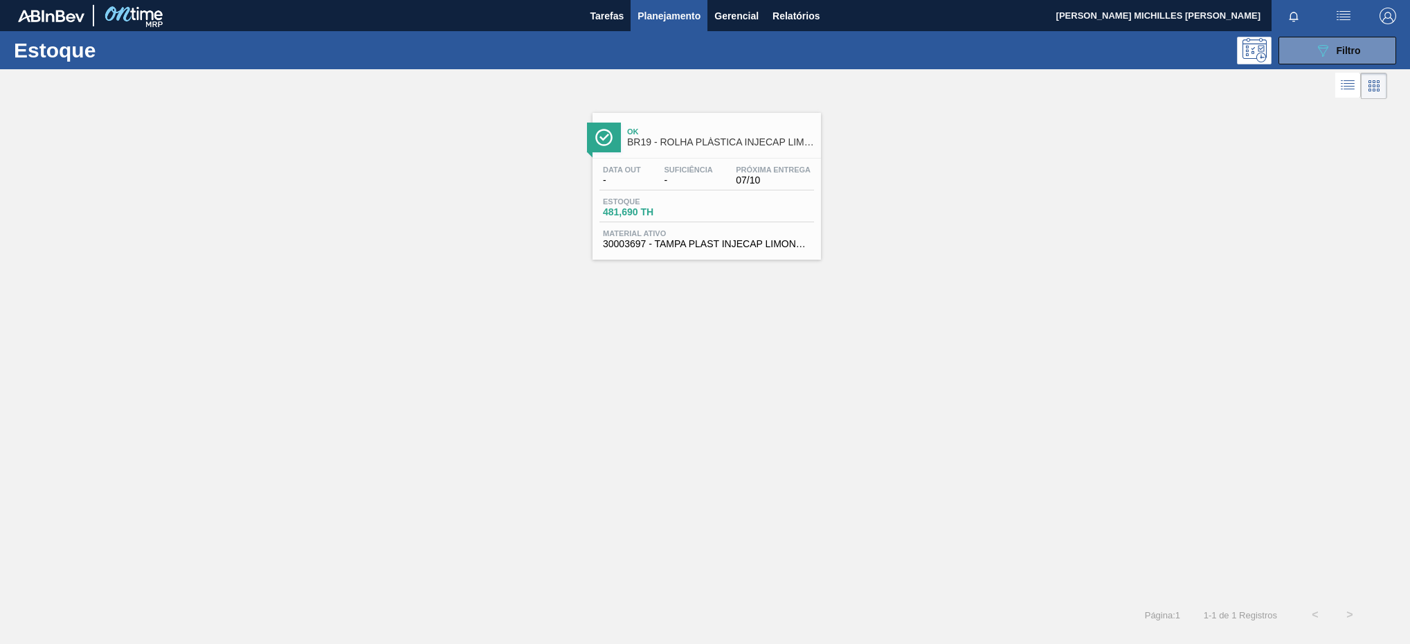
click at [777, 185] on span "07/10" at bounding box center [773, 180] width 75 height 10
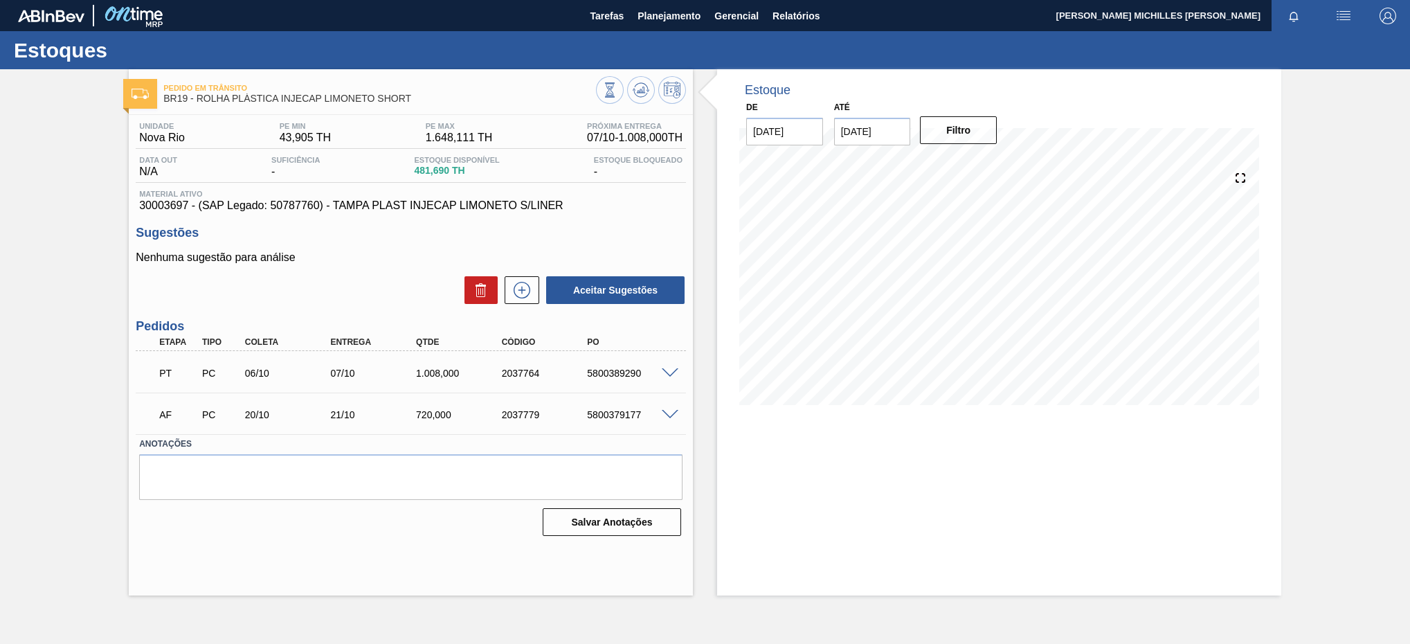
click at [662, 372] on span at bounding box center [670, 373] width 17 height 10
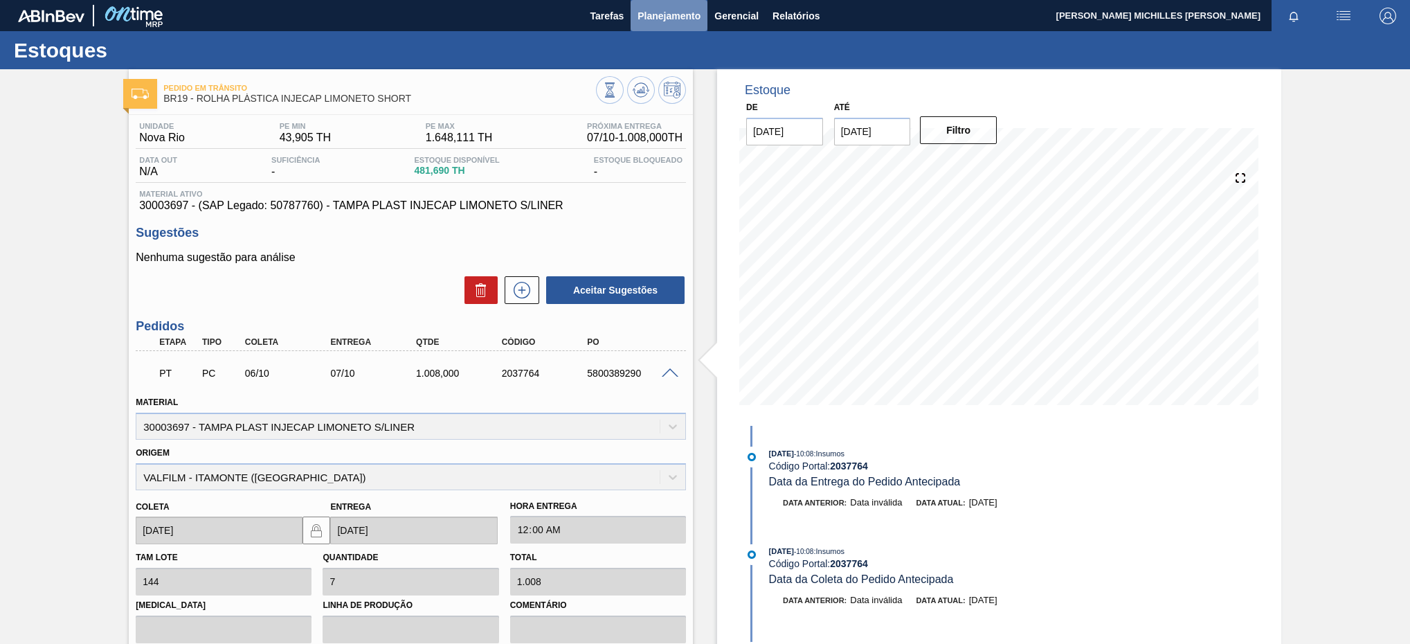
click at [644, 24] on button "Planejamento" at bounding box center [669, 15] width 77 height 31
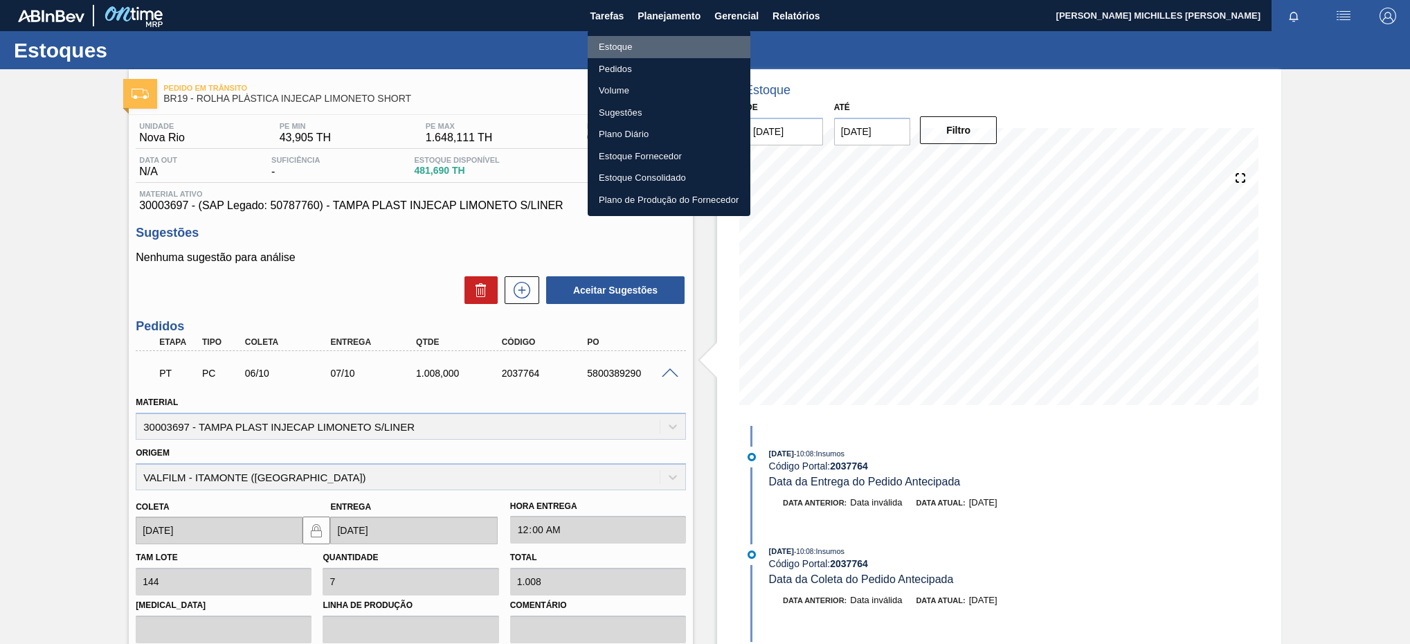
click at [689, 40] on li "Estoque" at bounding box center [669, 47] width 163 height 22
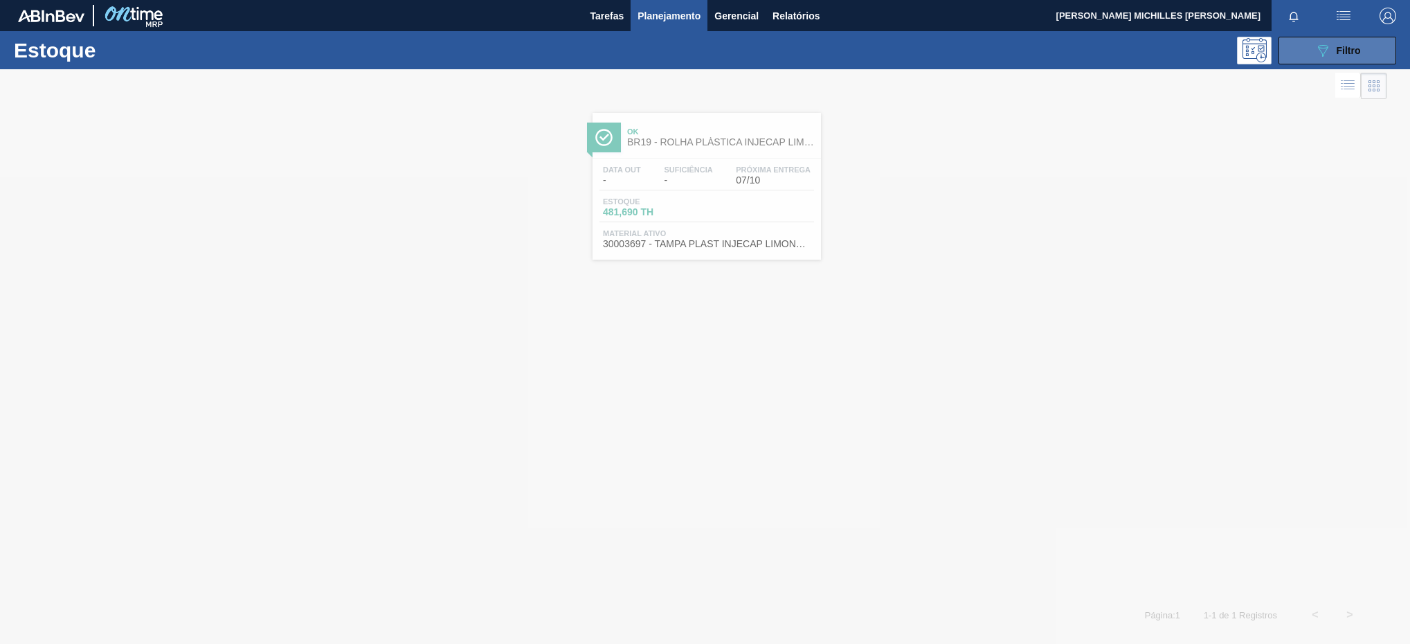
click at [1350, 44] on div "089F7B8B-B2A5-4AFE-B5C0-19BA573D28AC Filtro" at bounding box center [1337, 50] width 46 height 17
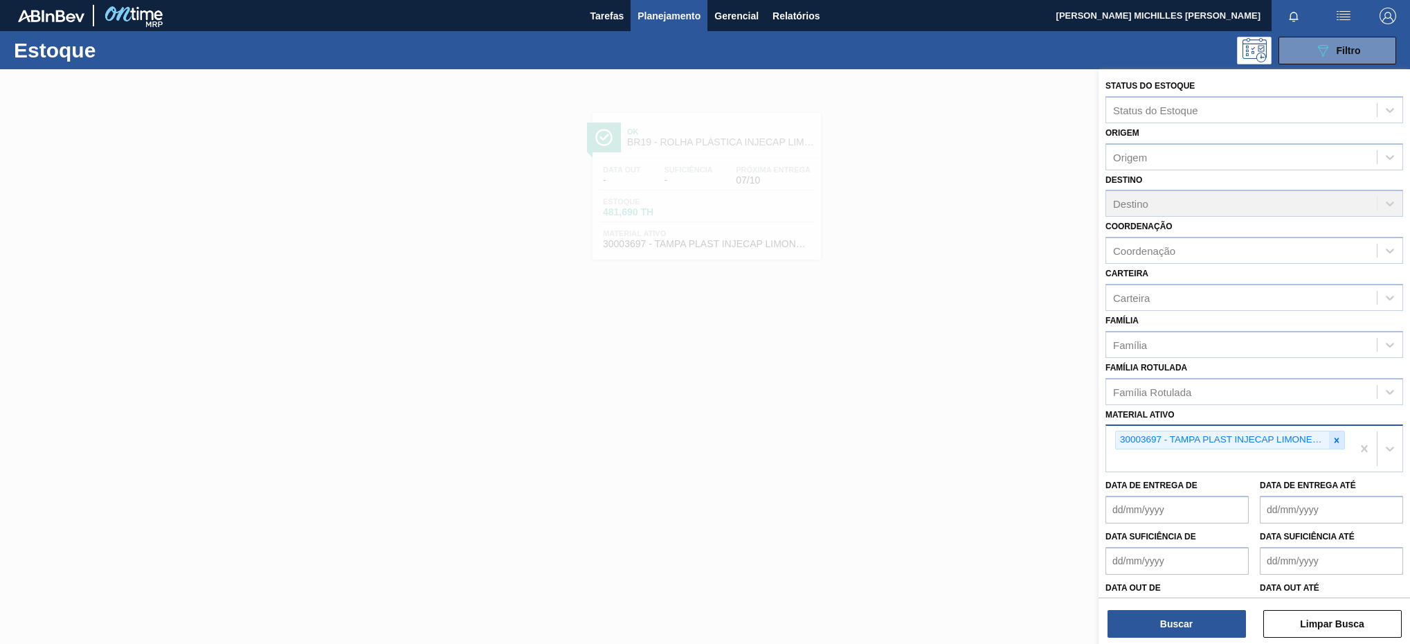
click at [1334, 440] on icon at bounding box center [1336, 439] width 5 height 5
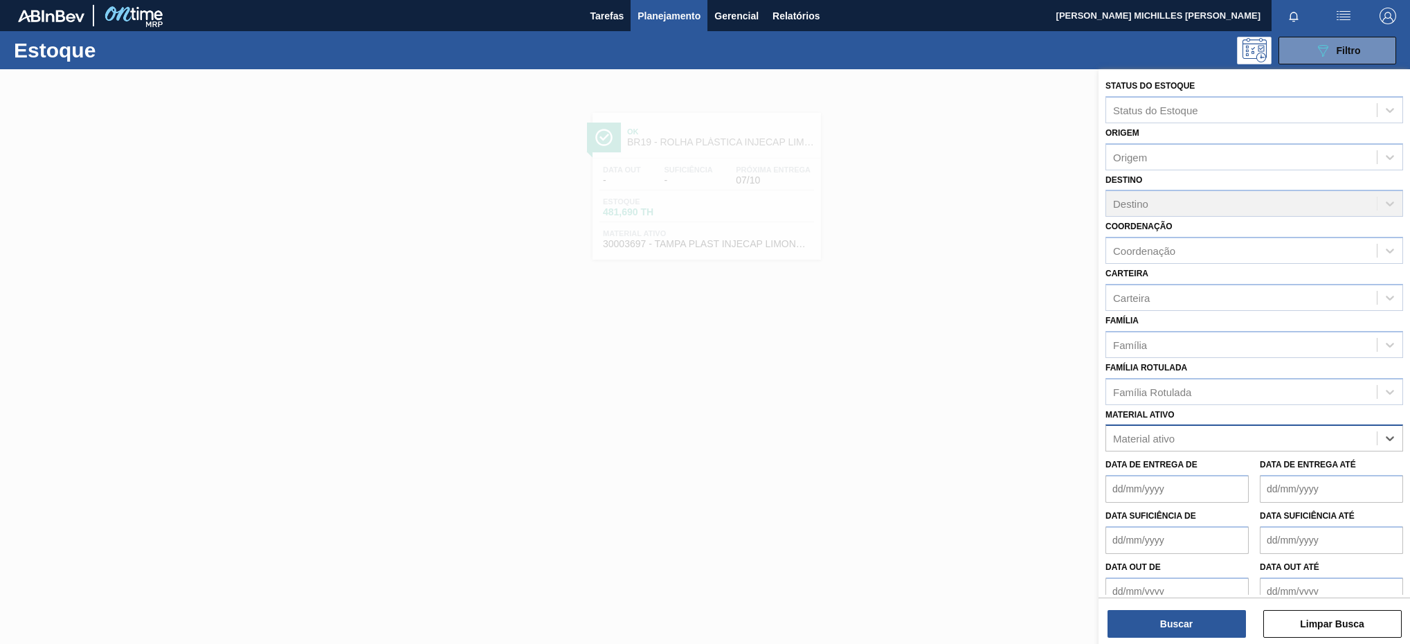
paste ativo "30034314"
type ativo "30034314"
click at [1219, 476] on div "30034314 - ROT PLAST 2L H GCA S CL NIV25" at bounding box center [1254, 473] width 298 height 26
click at [1348, 439] on div "30034314 - ROT PLAST 2L H GCA S CL NIV25" at bounding box center [1229, 440] width 246 height 28
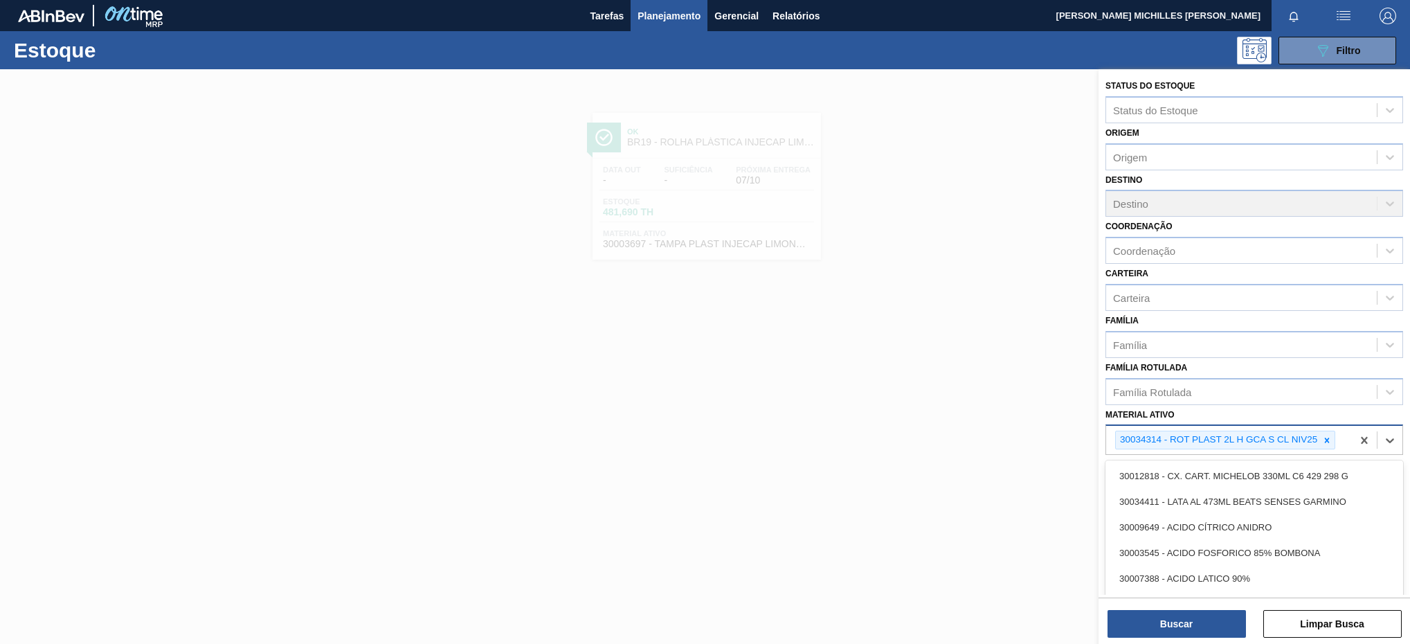
paste ativo "30002189"
type ativo "30002189"
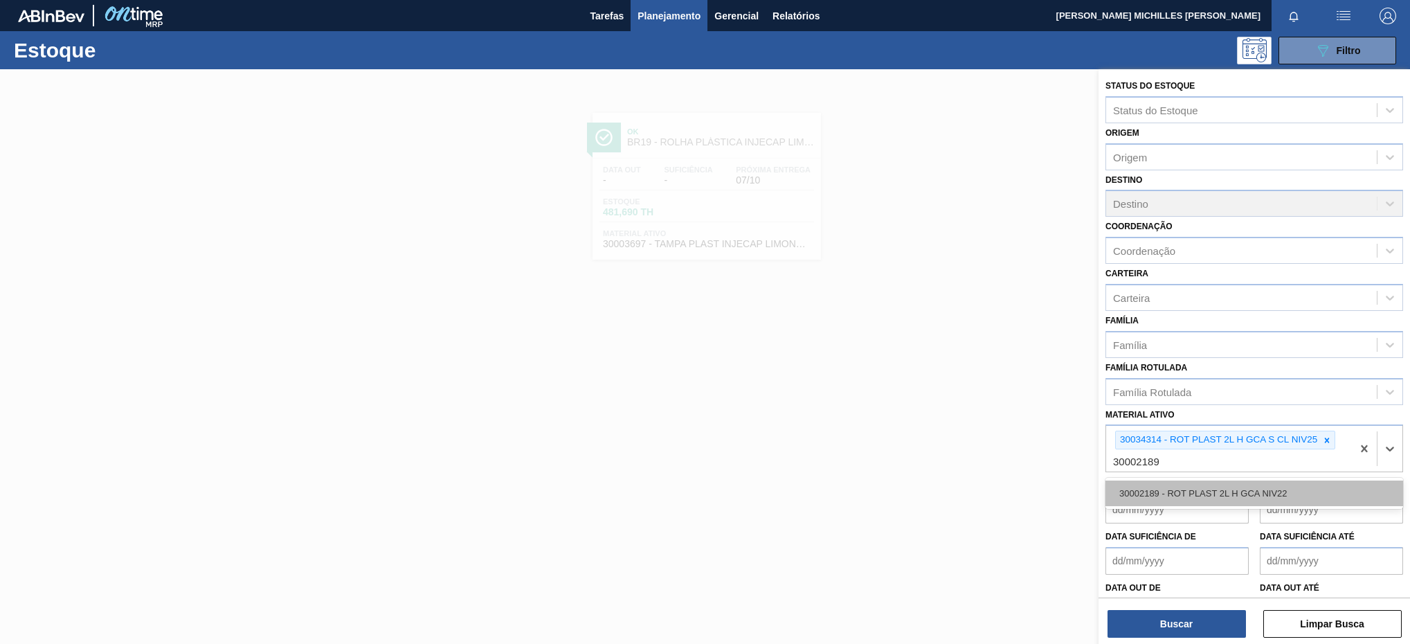
click at [1282, 480] on div "30002189 - ROT PLAST 2L H GCA NIV22" at bounding box center [1254, 493] width 298 height 26
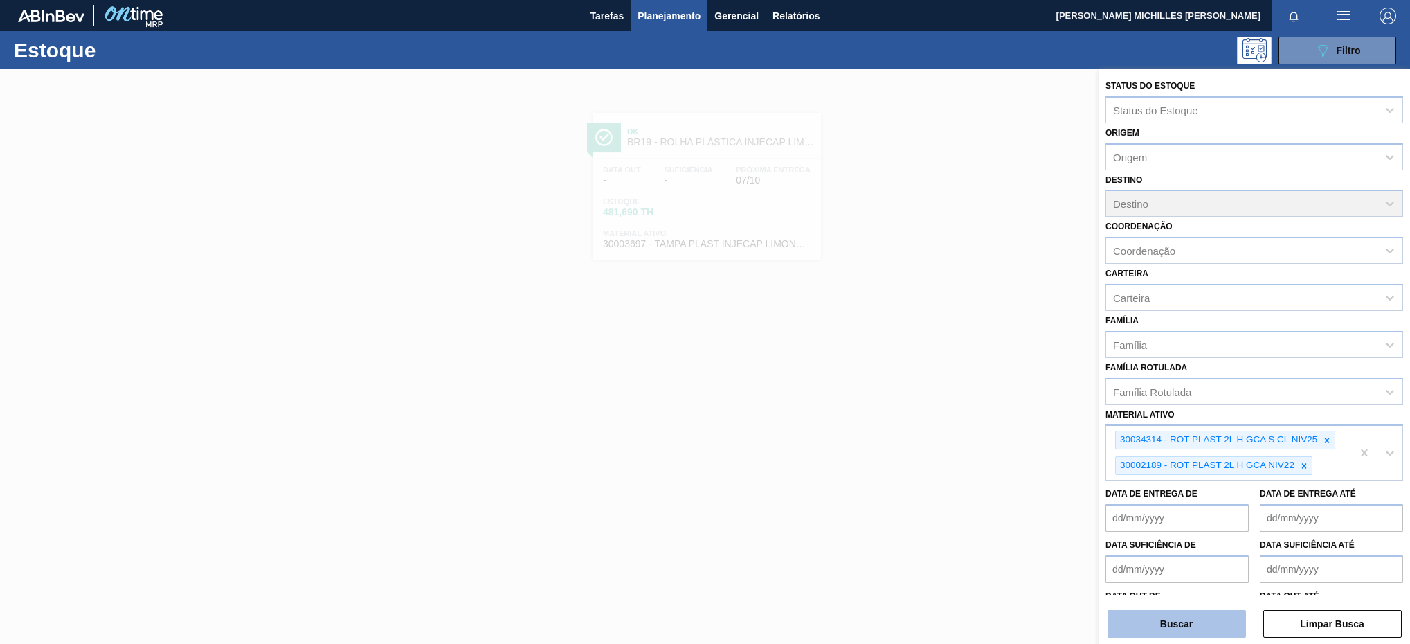
click at [1209, 615] on button "Buscar" at bounding box center [1176, 624] width 138 height 28
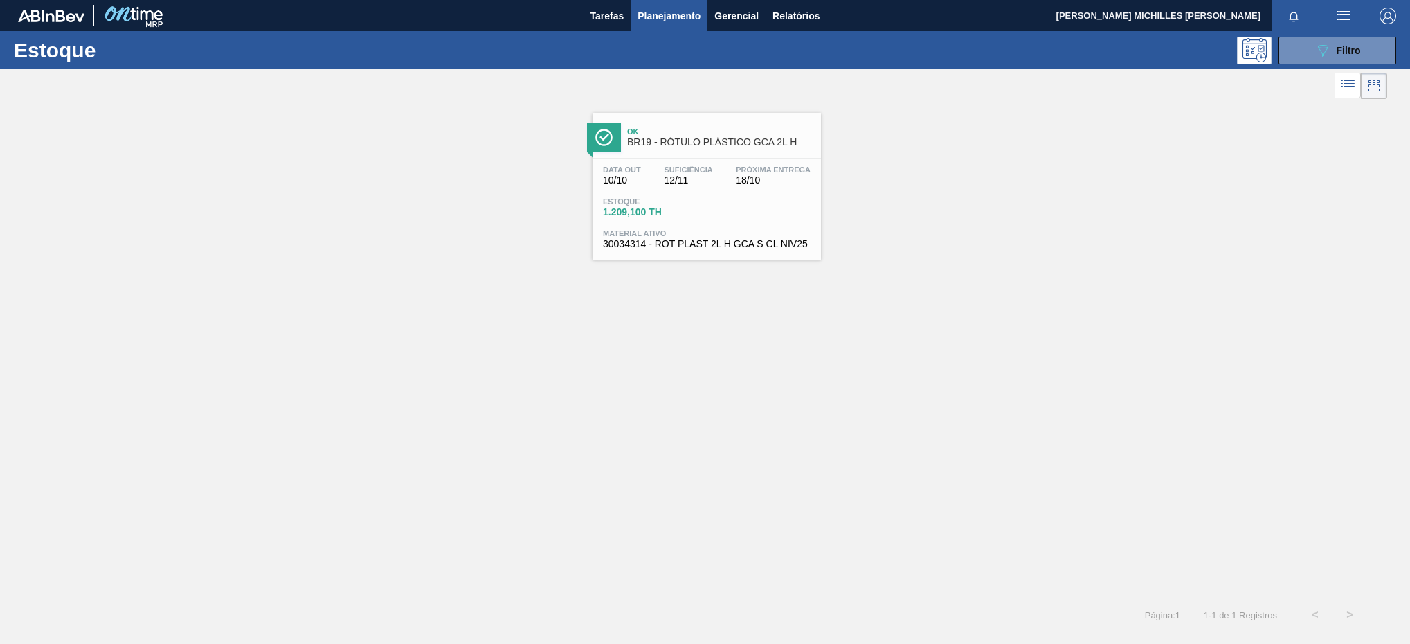
click at [642, 171] on div "Data out 10/10" at bounding box center [621, 175] width 45 height 20
